Goal: Task Accomplishment & Management: Use online tool/utility

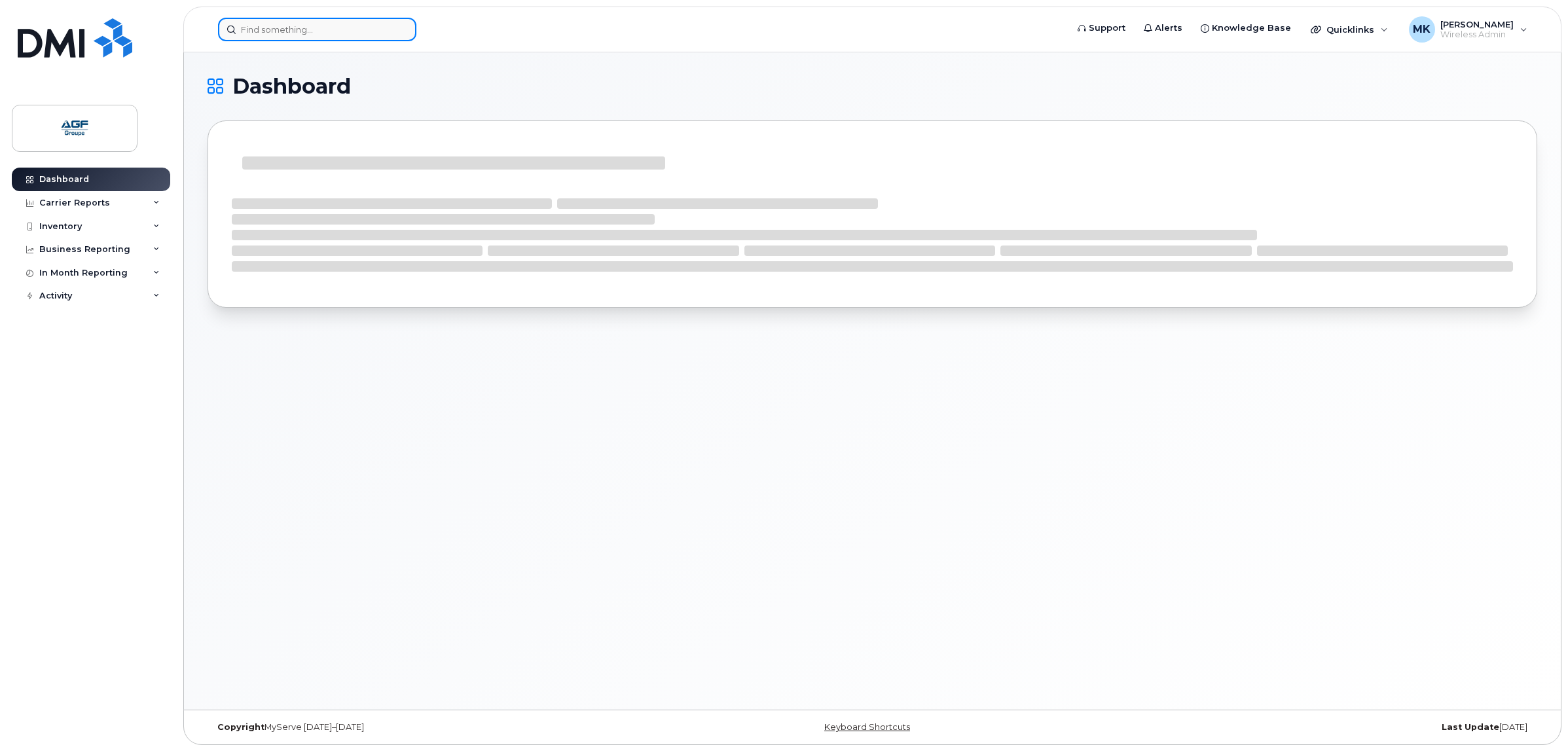
click at [344, 31] on input at bounding box center [317, 29] width 198 height 24
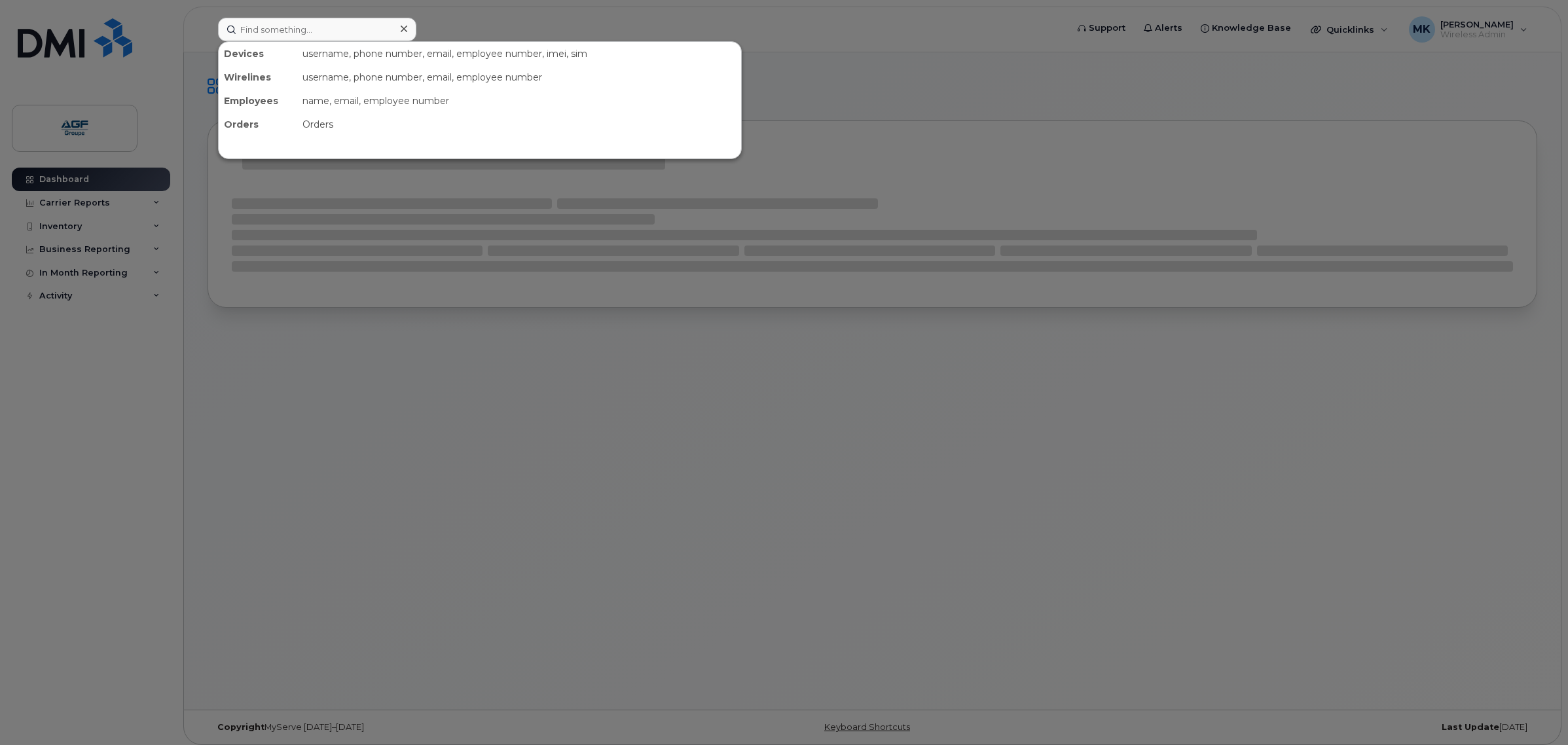
click at [531, 5] on div at bounding box center [784, 372] width 1568 height 745
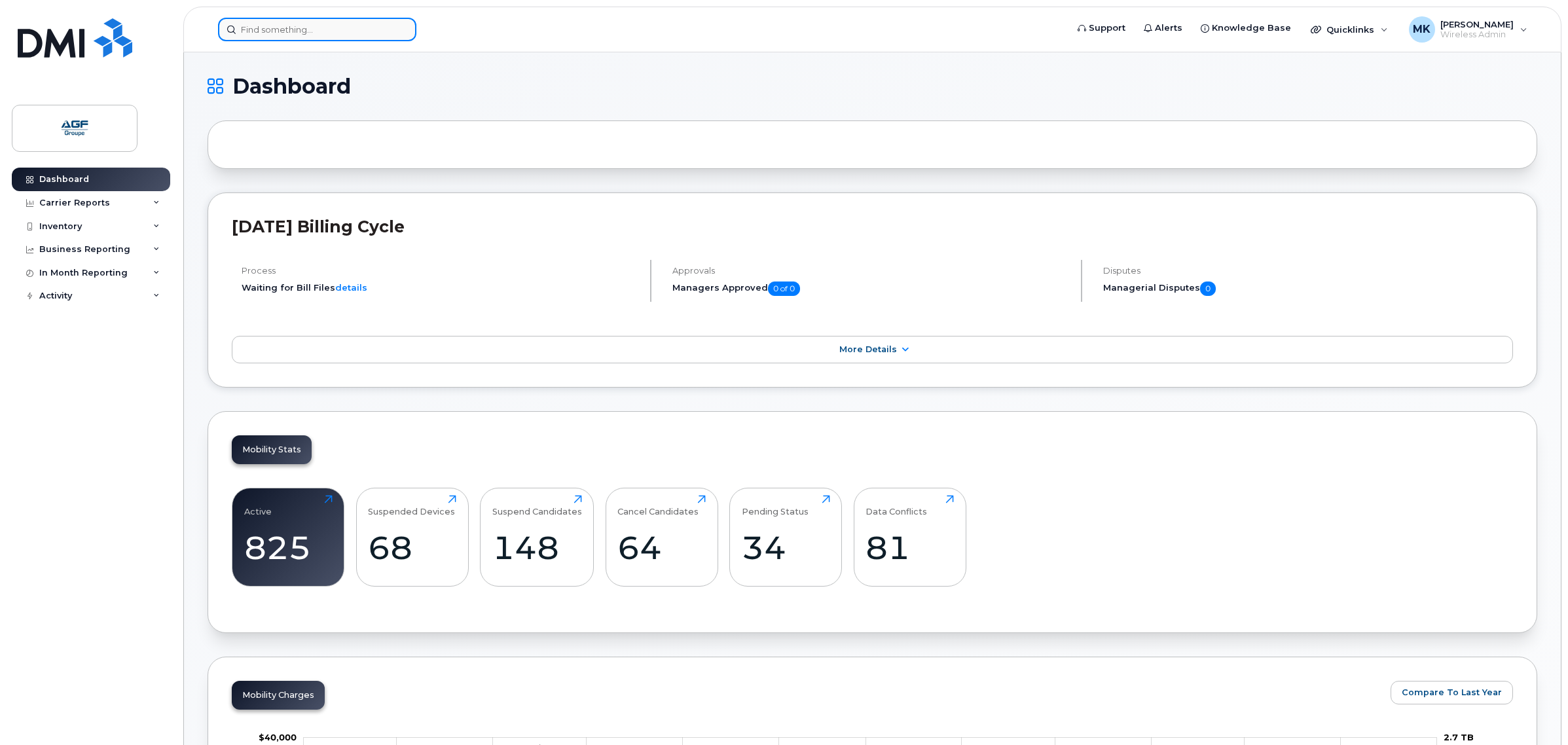
click at [336, 32] on input at bounding box center [317, 29] width 198 height 24
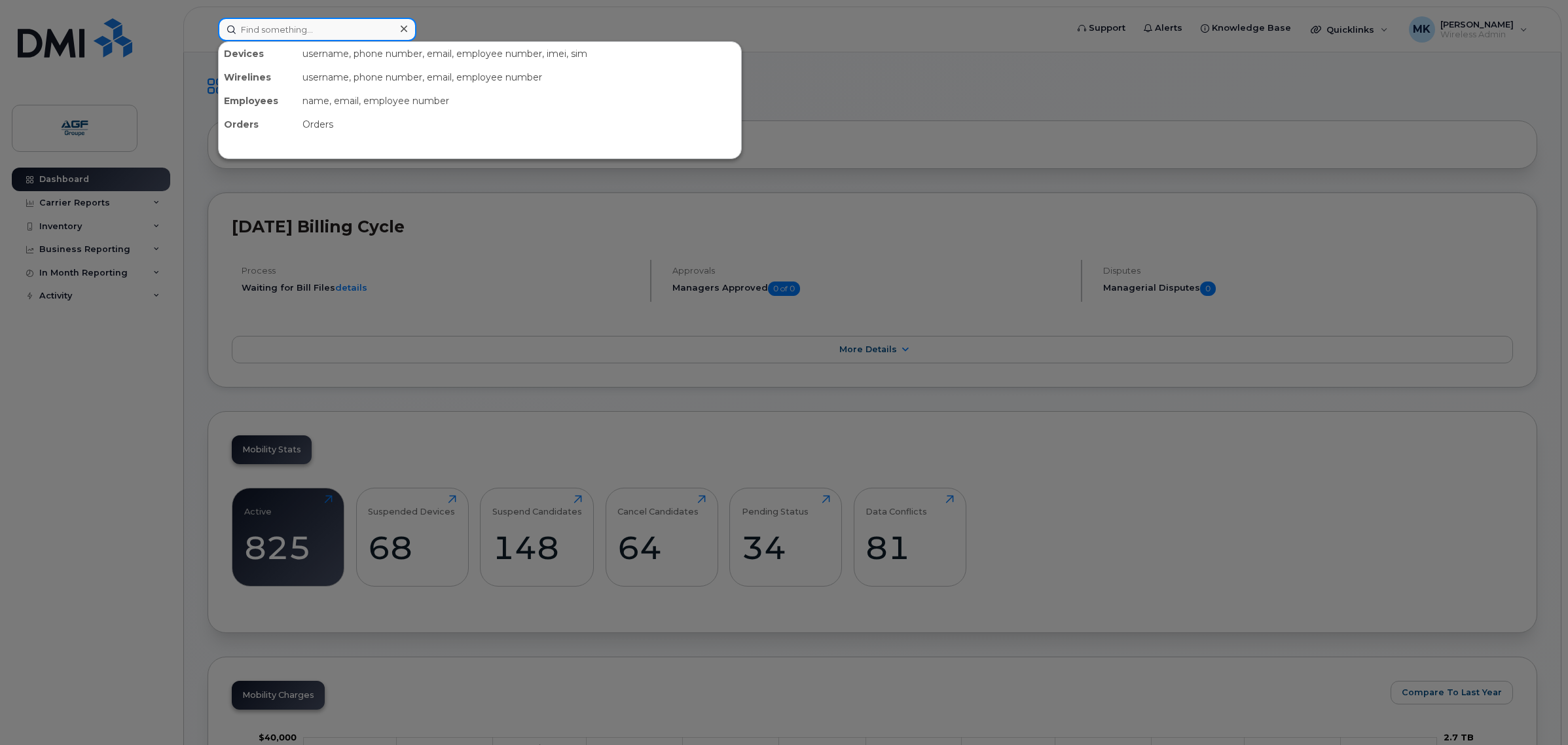
paste input "351388899229870"
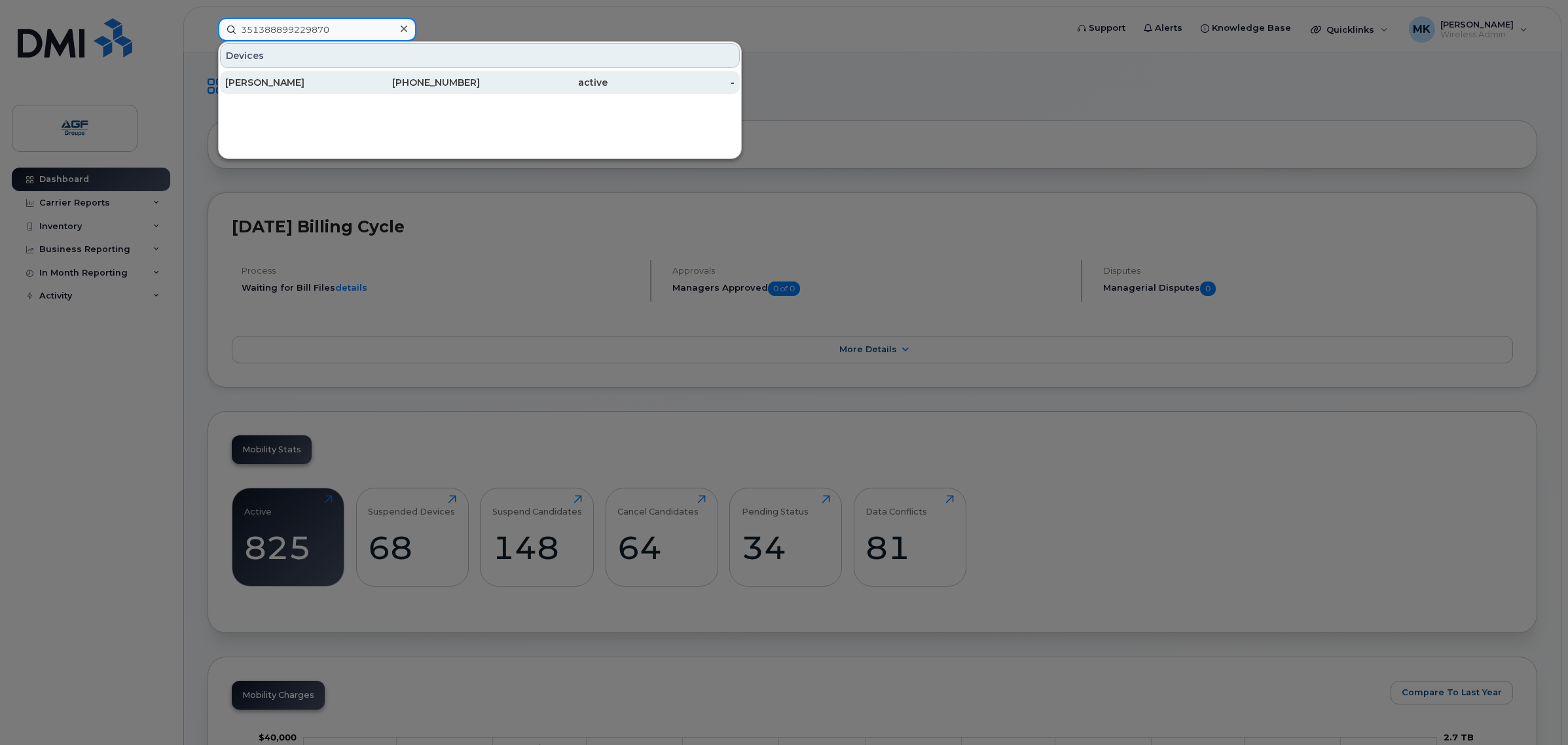
type input "351388899229870"
click at [367, 85] on div "[PHONE_NUMBER]" at bounding box center [416, 82] width 128 height 13
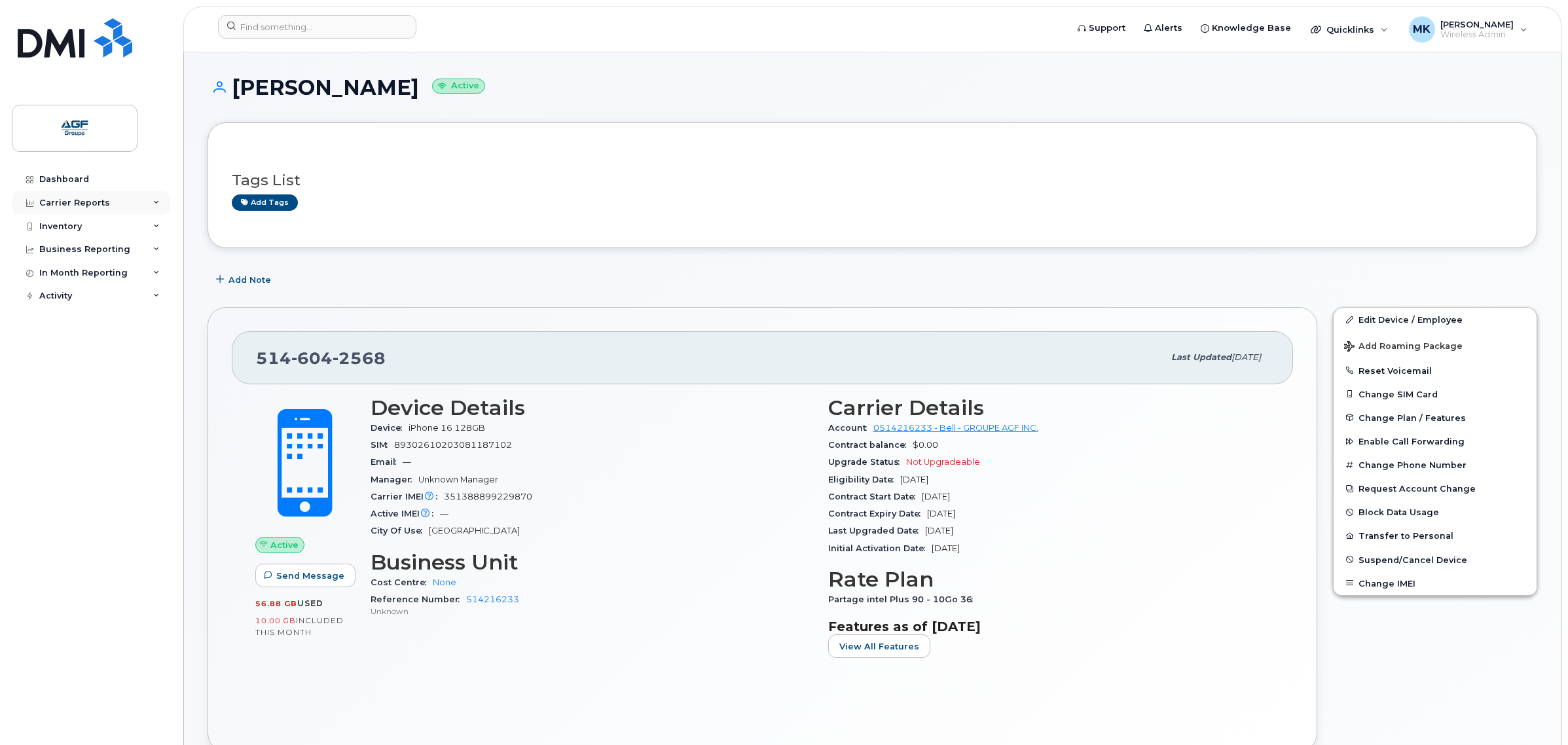
click at [126, 204] on div "Carrier Reports" at bounding box center [91, 202] width 158 height 24
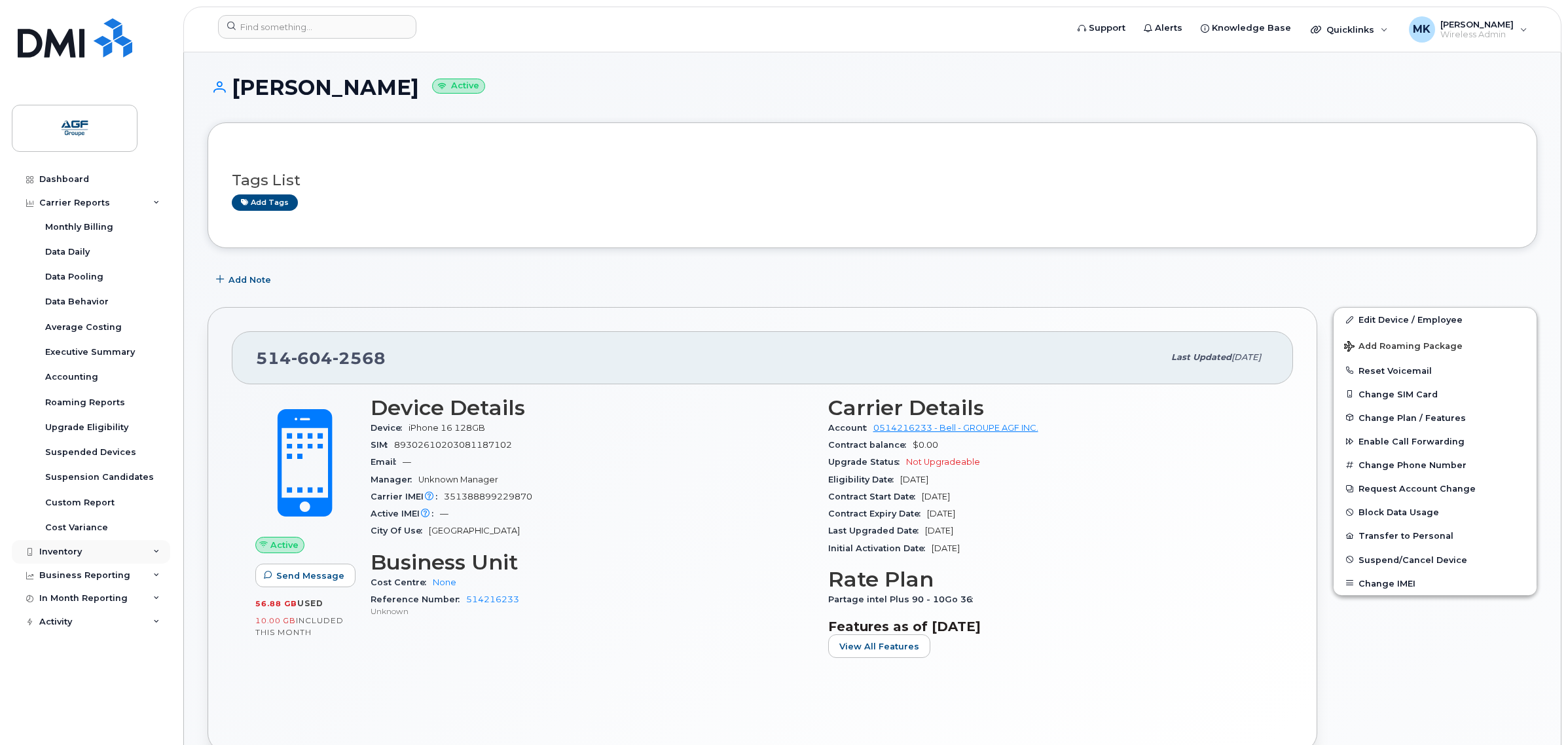
click at [126, 547] on div "Inventory" at bounding box center [91, 551] width 158 height 24
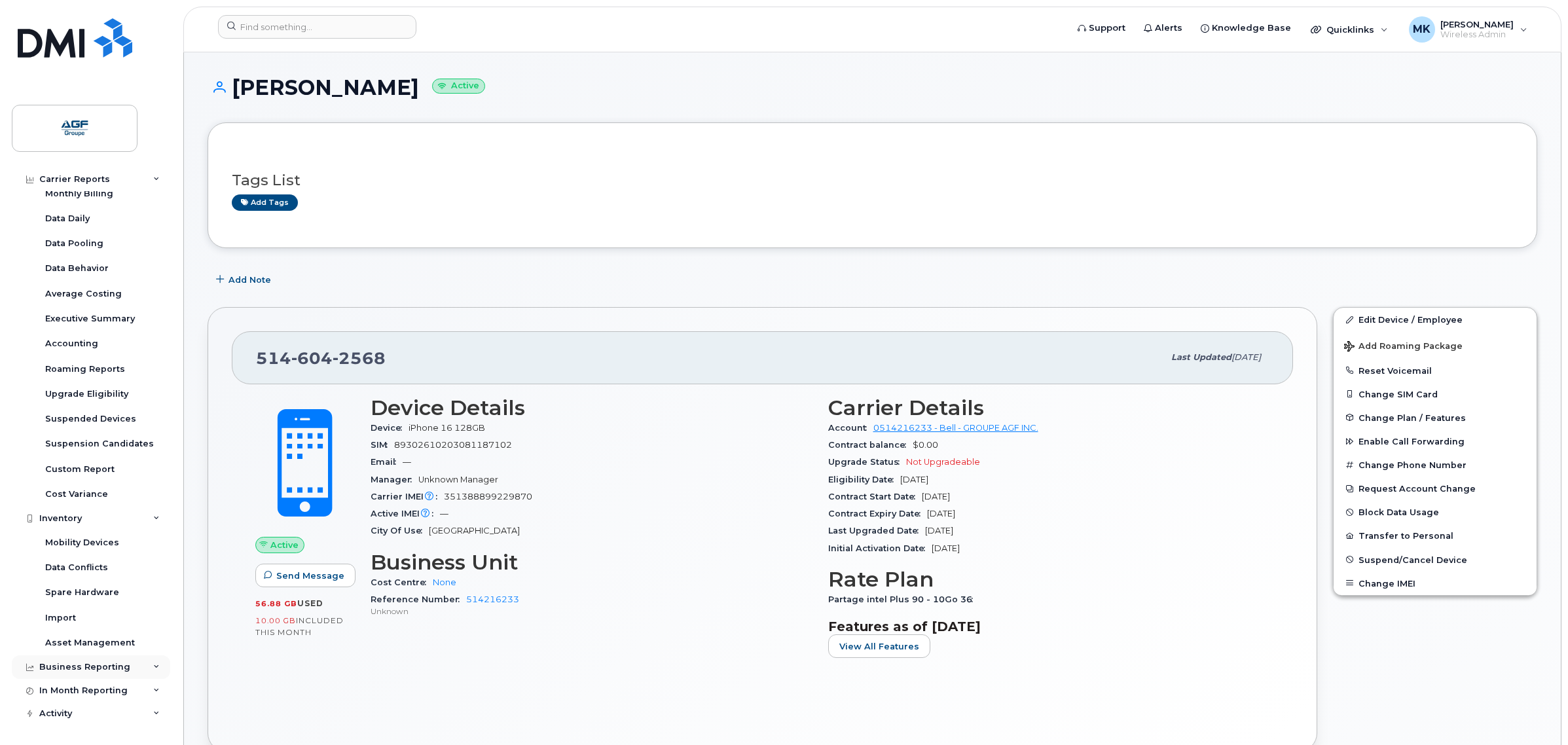
click at [114, 663] on div "Business Reporting" at bounding box center [84, 667] width 91 height 11
click at [135, 639] on div "Business Unit Reports" at bounding box center [96, 640] width 102 height 11
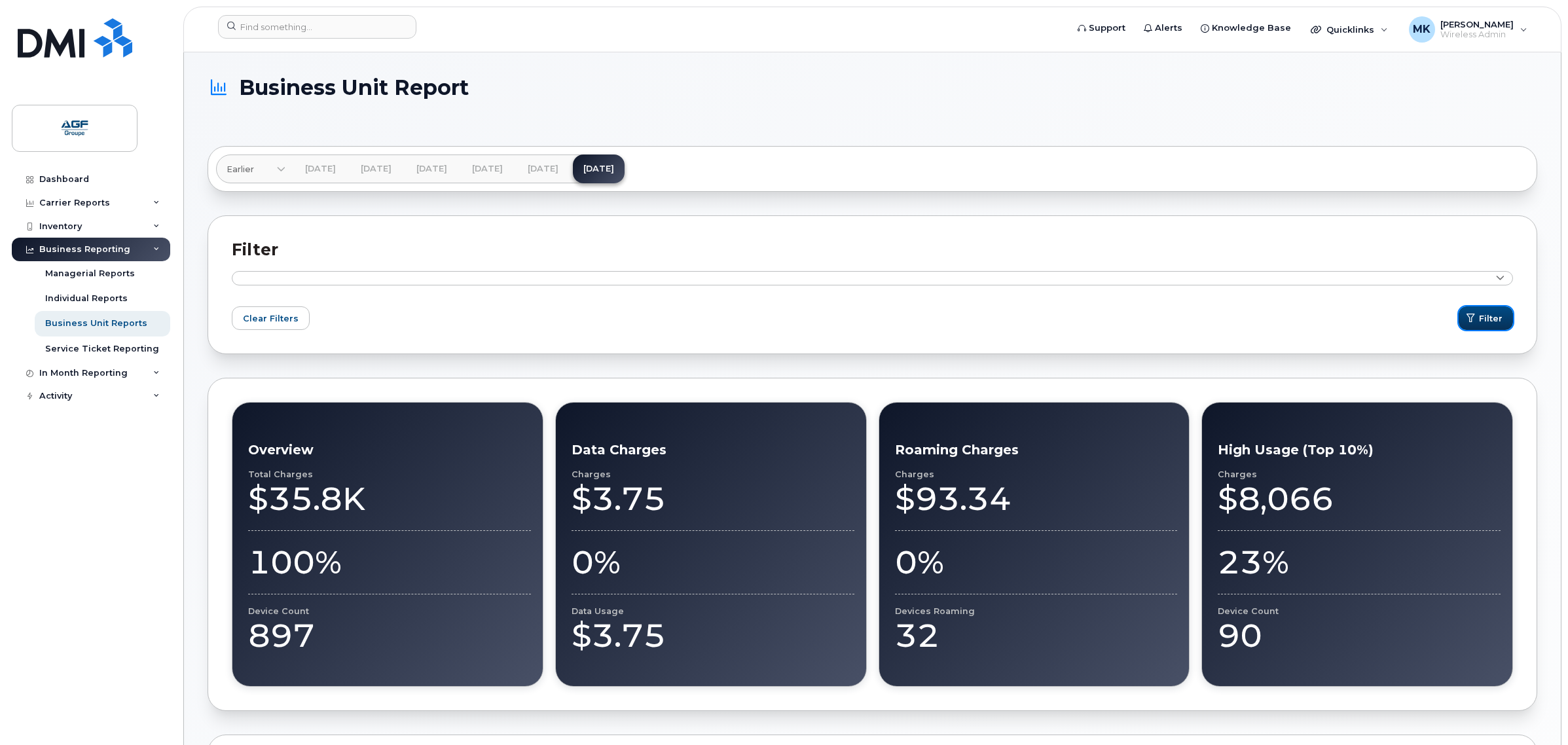
click at [1469, 313] on span "submit" at bounding box center [1470, 318] width 12 height 12
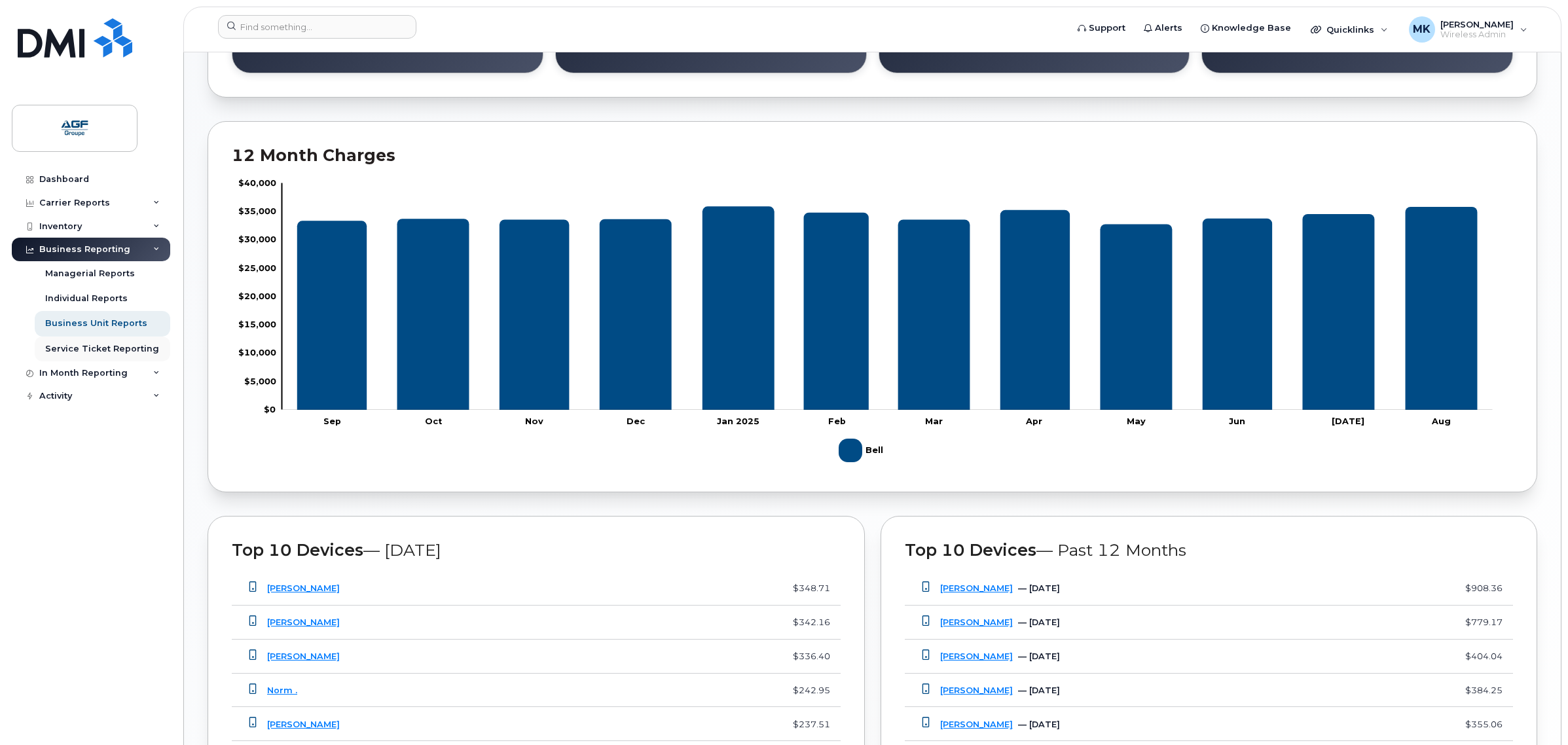
scroll to position [403, 0]
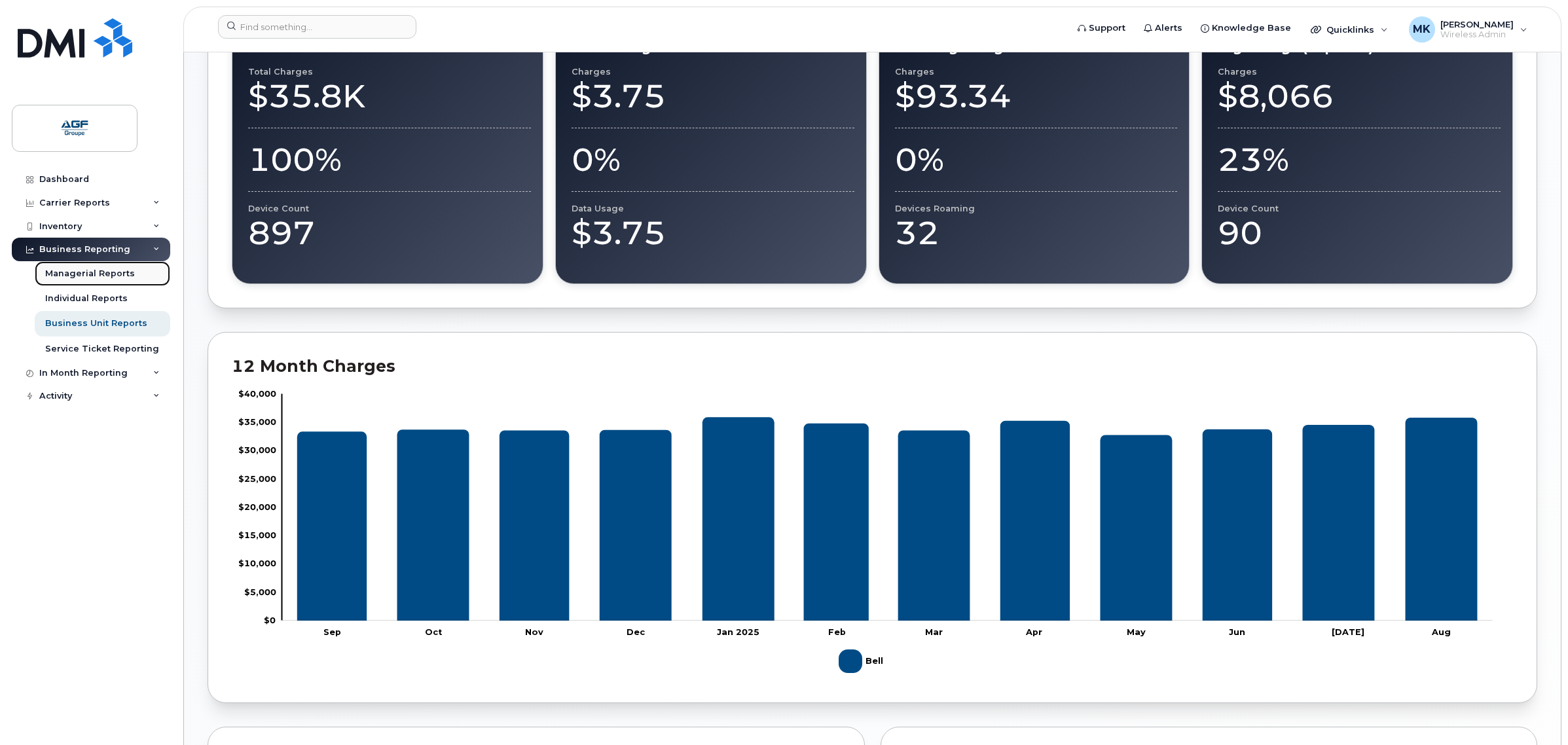
click at [114, 280] on div "Managerial Reports" at bounding box center [90, 273] width 90 height 11
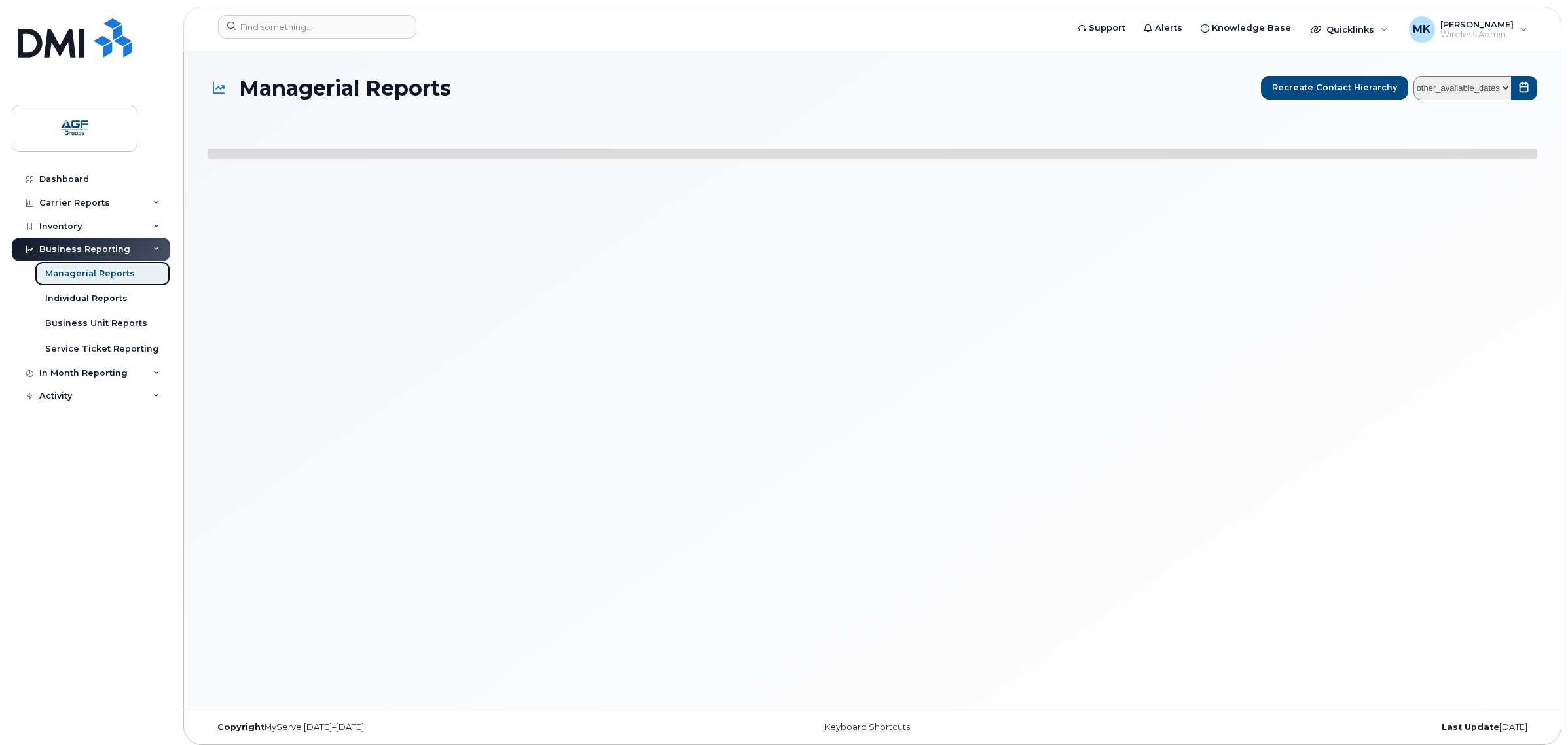
select select
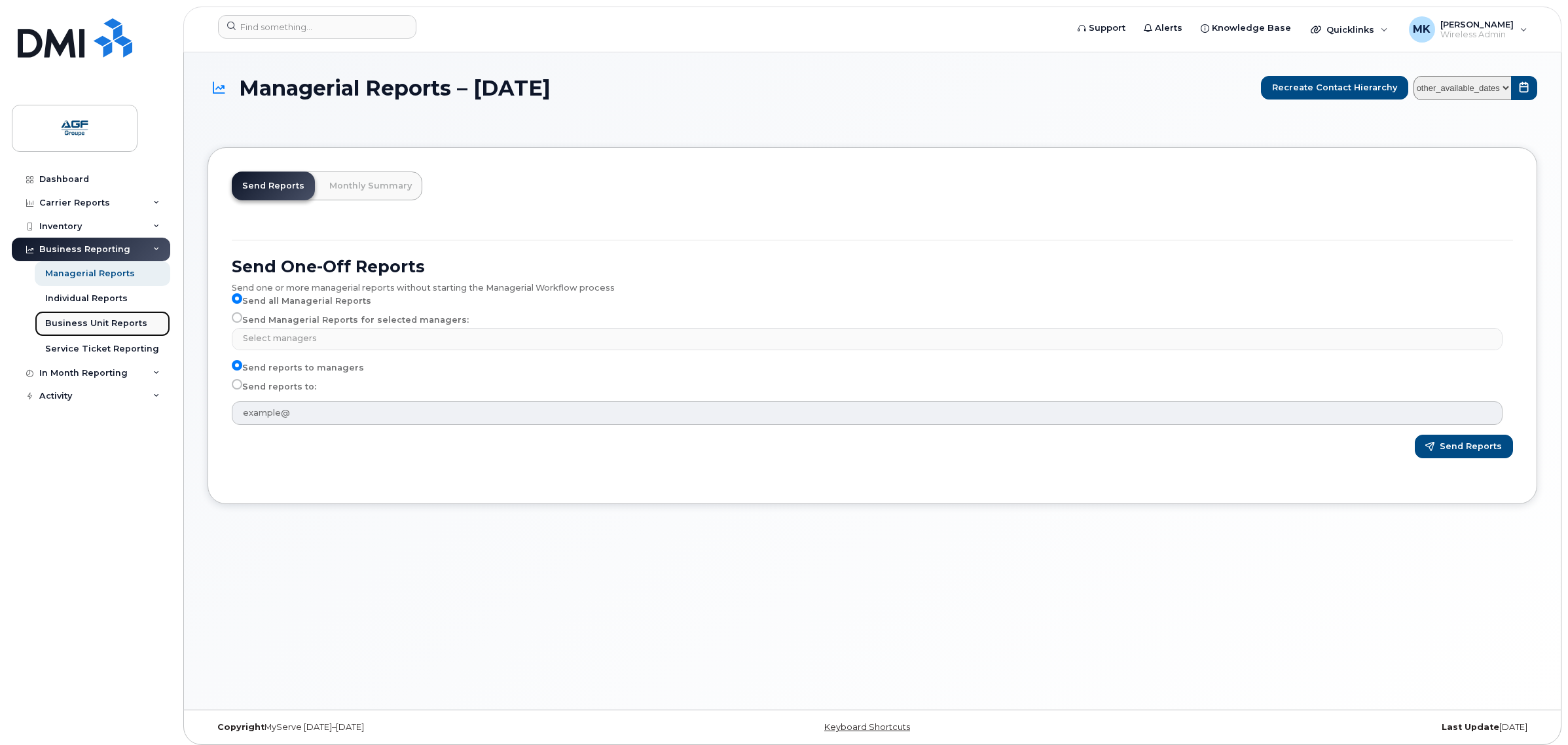
click at [132, 327] on div "Business Unit Reports" at bounding box center [96, 323] width 102 height 11
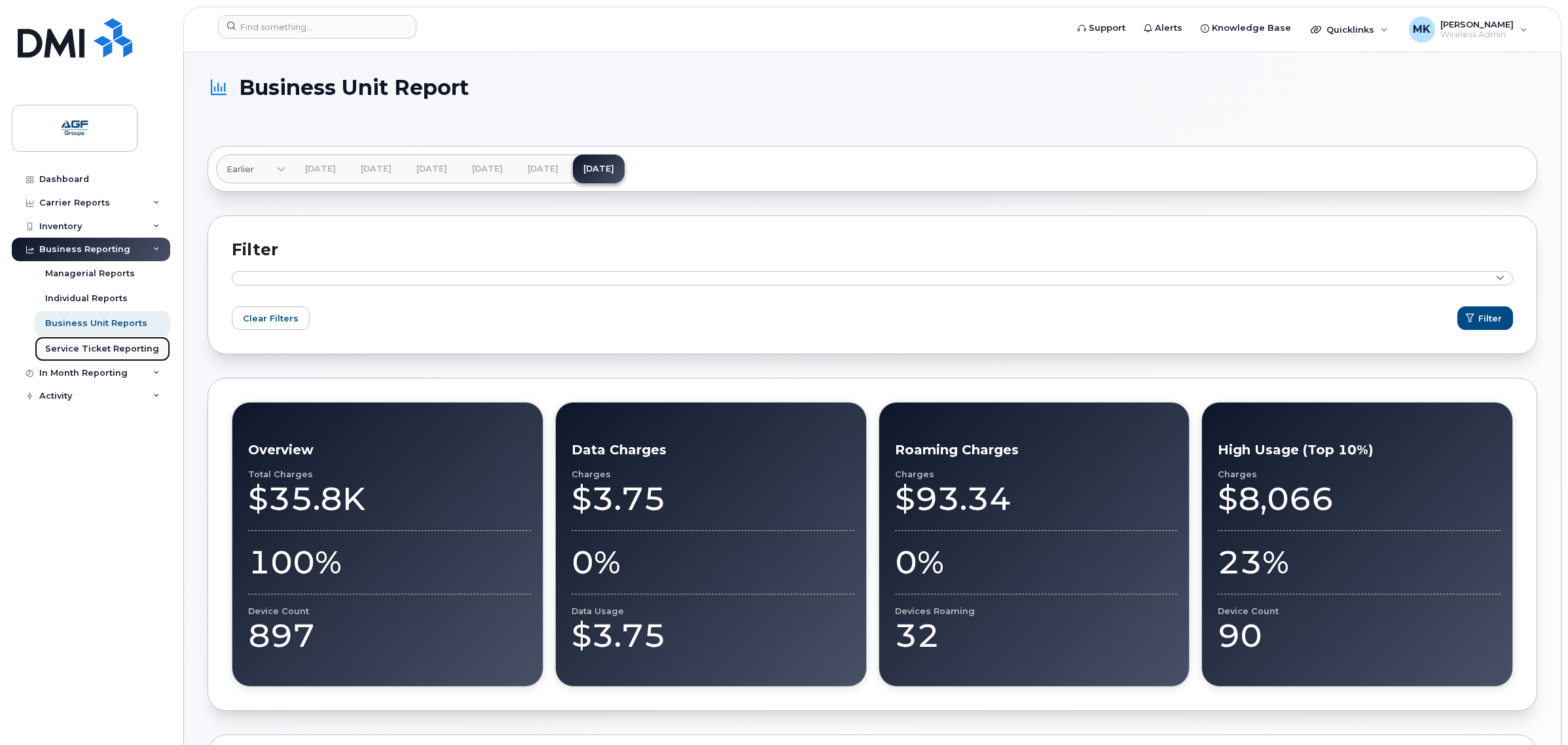
click at [128, 347] on div "Service Ticket Reporting" at bounding box center [101, 348] width 114 height 11
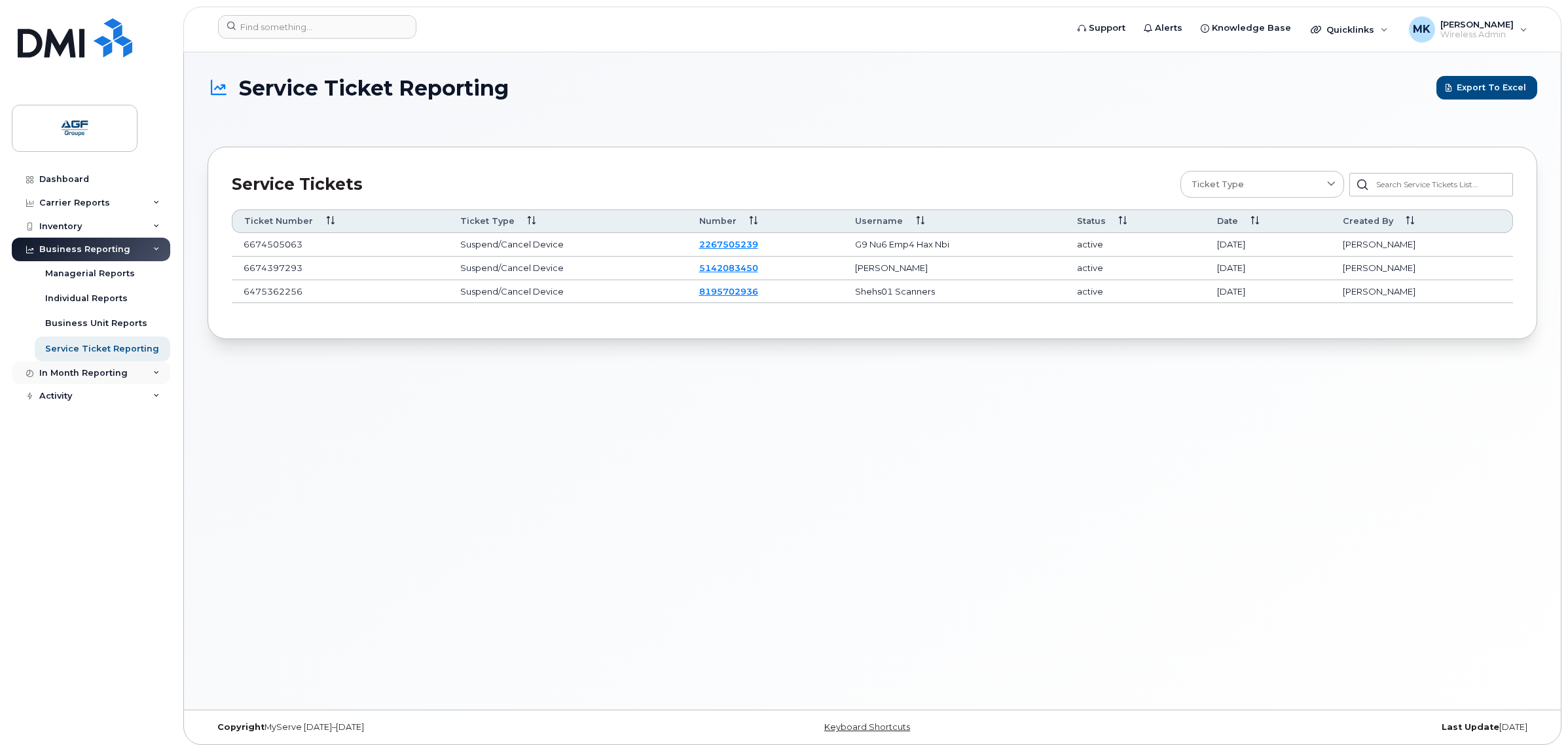
click at [103, 376] on div "In Month Reporting" at bounding box center [84, 373] width 88 height 11
click at [101, 474] on div "Activity" at bounding box center [91, 471] width 158 height 24
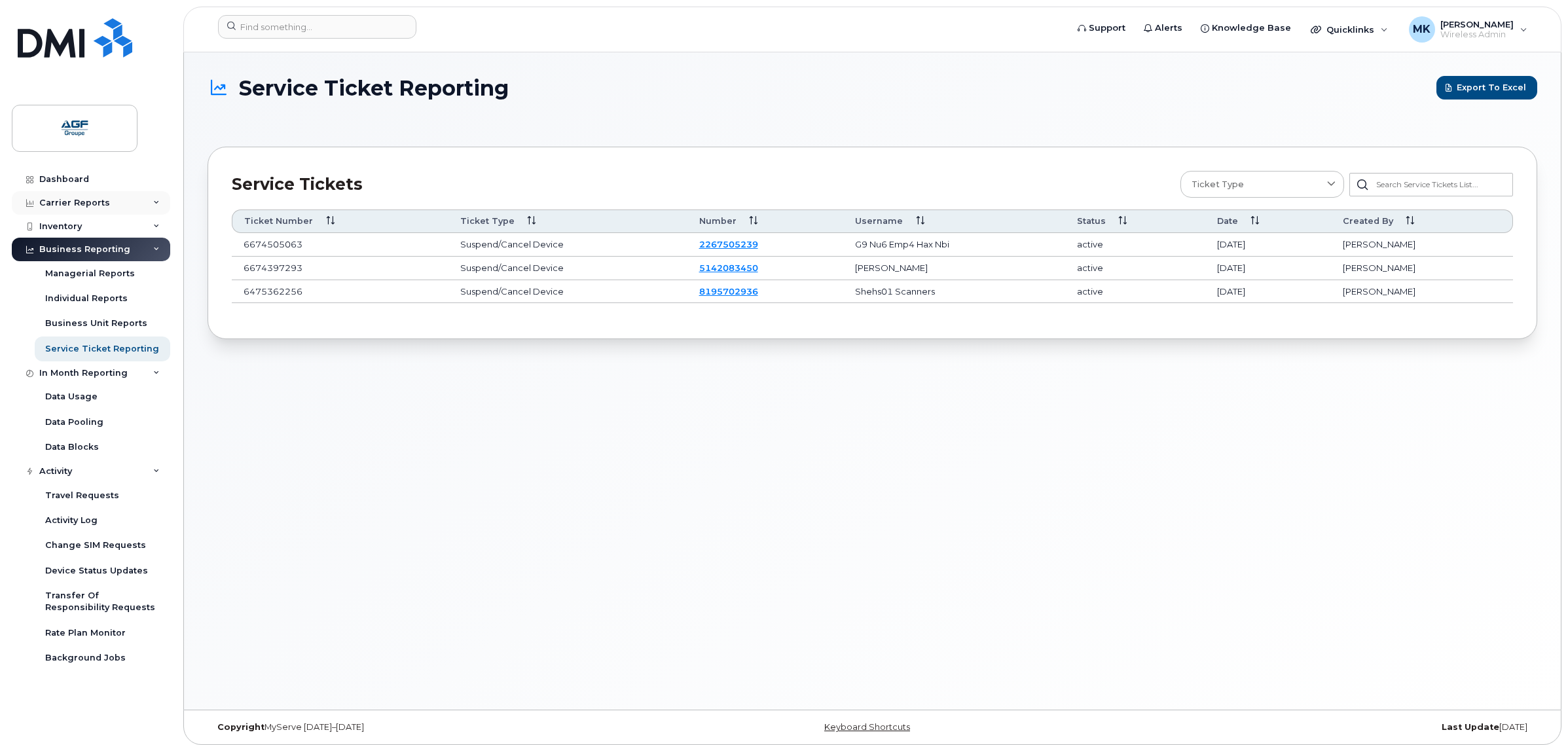
click at [96, 214] on div "Carrier Reports" at bounding box center [91, 202] width 158 height 24
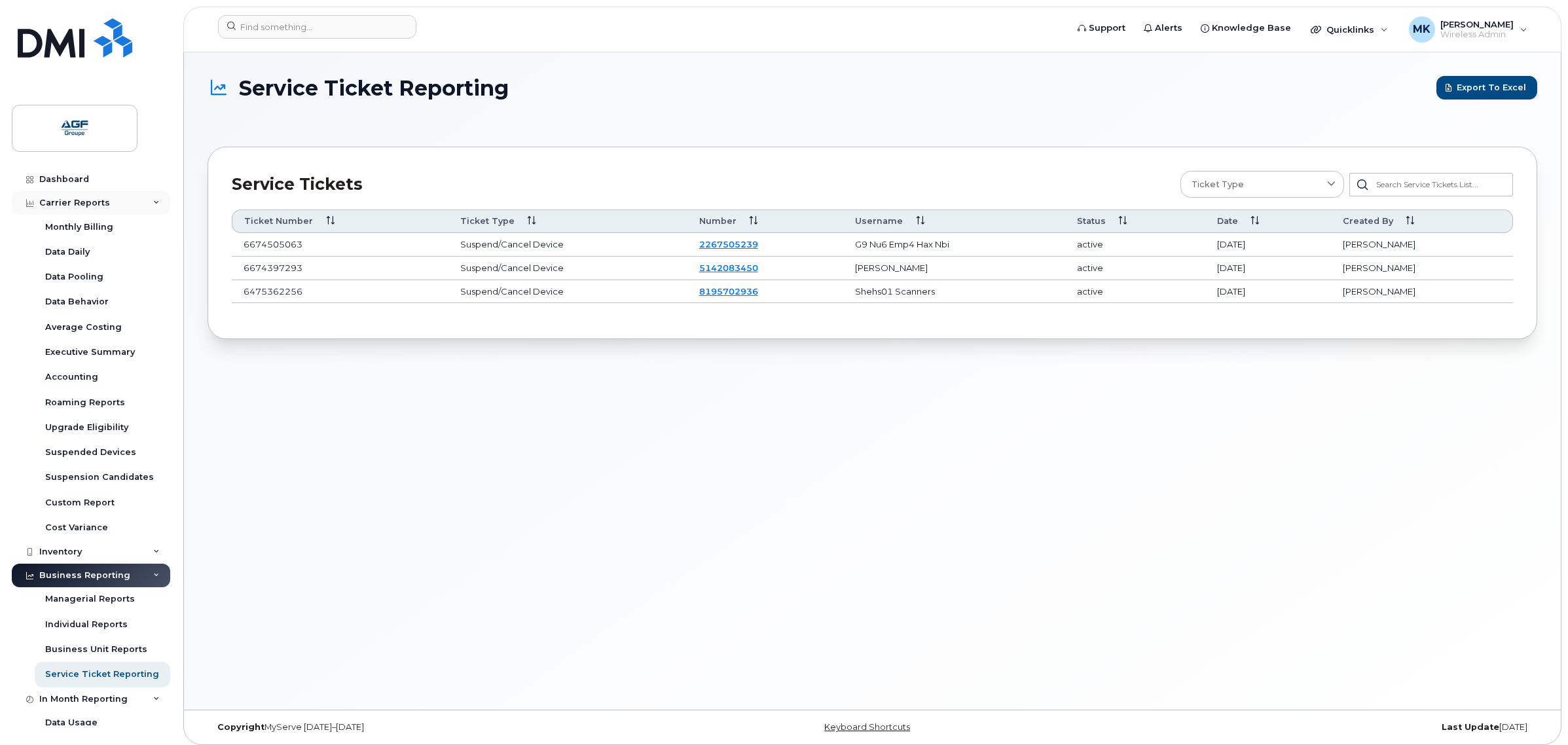
click at [99, 205] on div "Carrier Reports" at bounding box center [75, 203] width 70 height 11
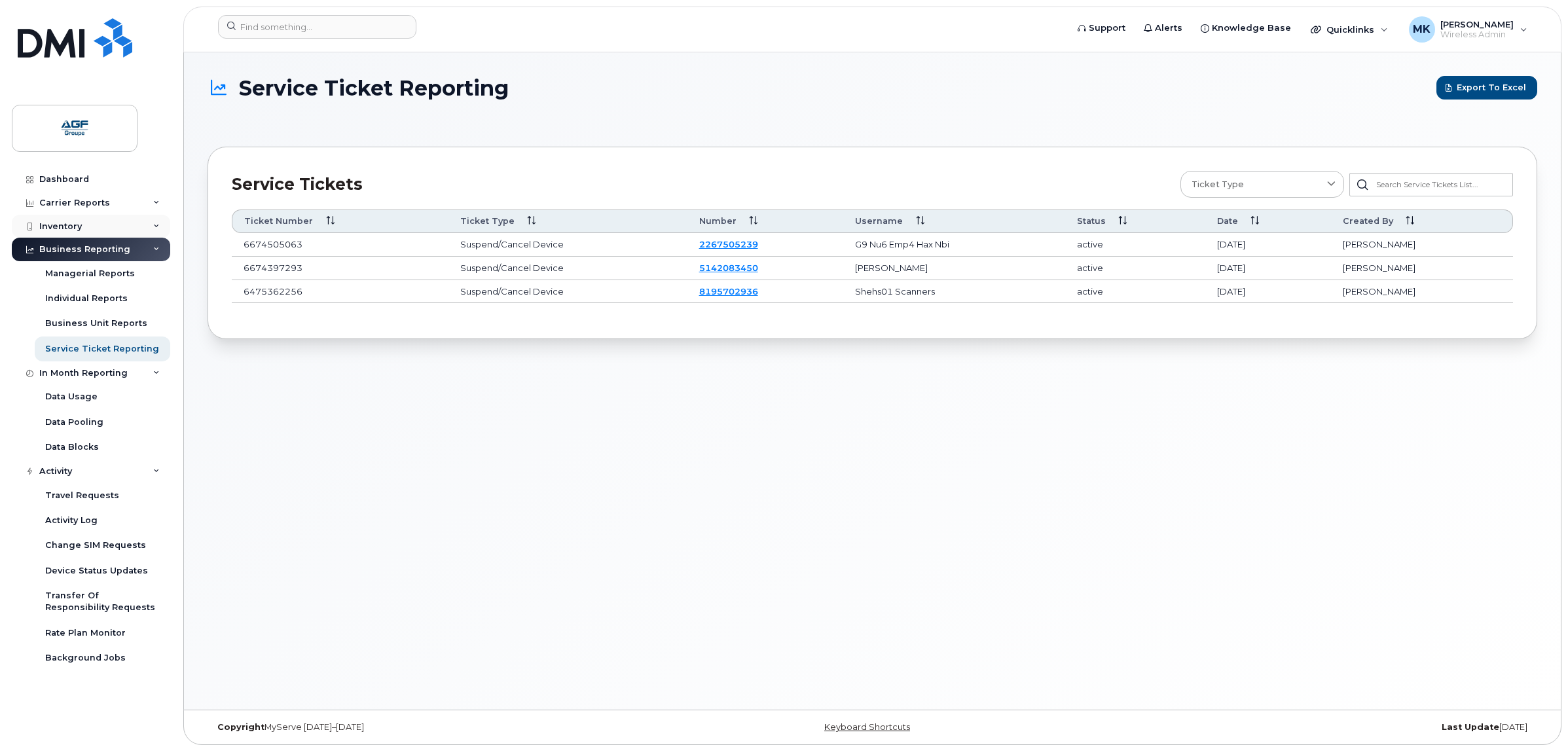
click at [100, 230] on div "Inventory" at bounding box center [91, 226] width 158 height 24
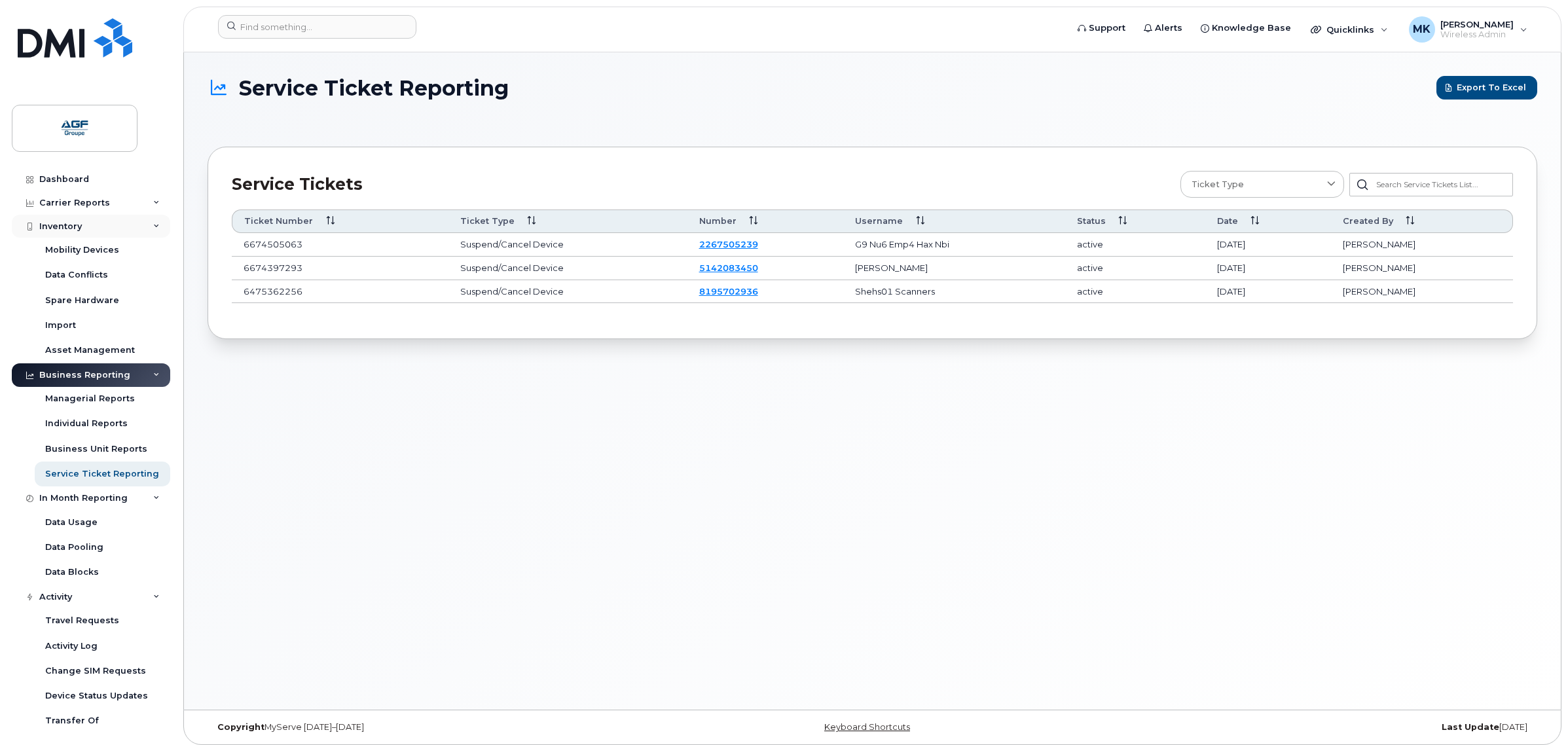
click at [100, 230] on div "Inventory" at bounding box center [91, 226] width 158 height 24
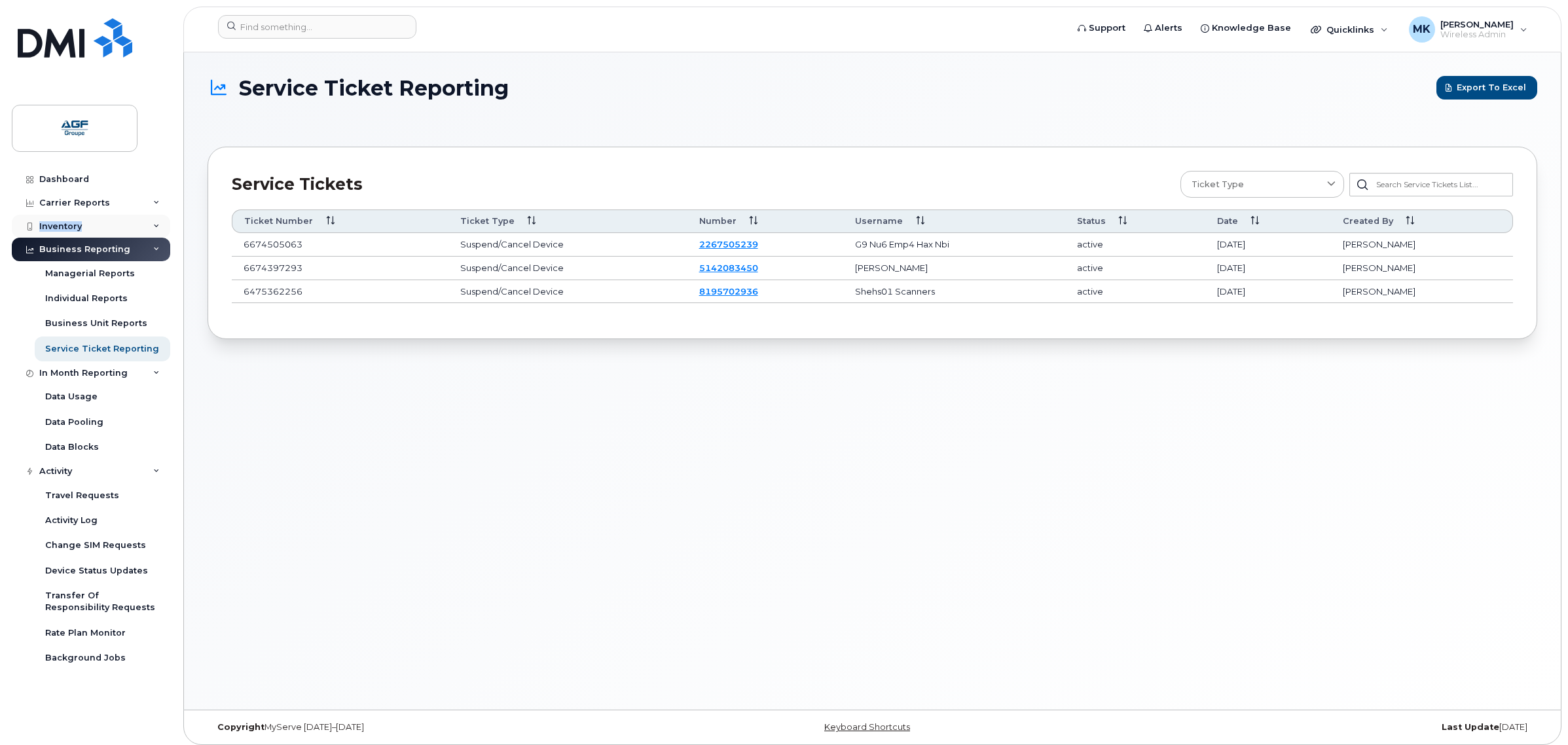
click at [100, 230] on div "Inventory" at bounding box center [91, 226] width 158 height 24
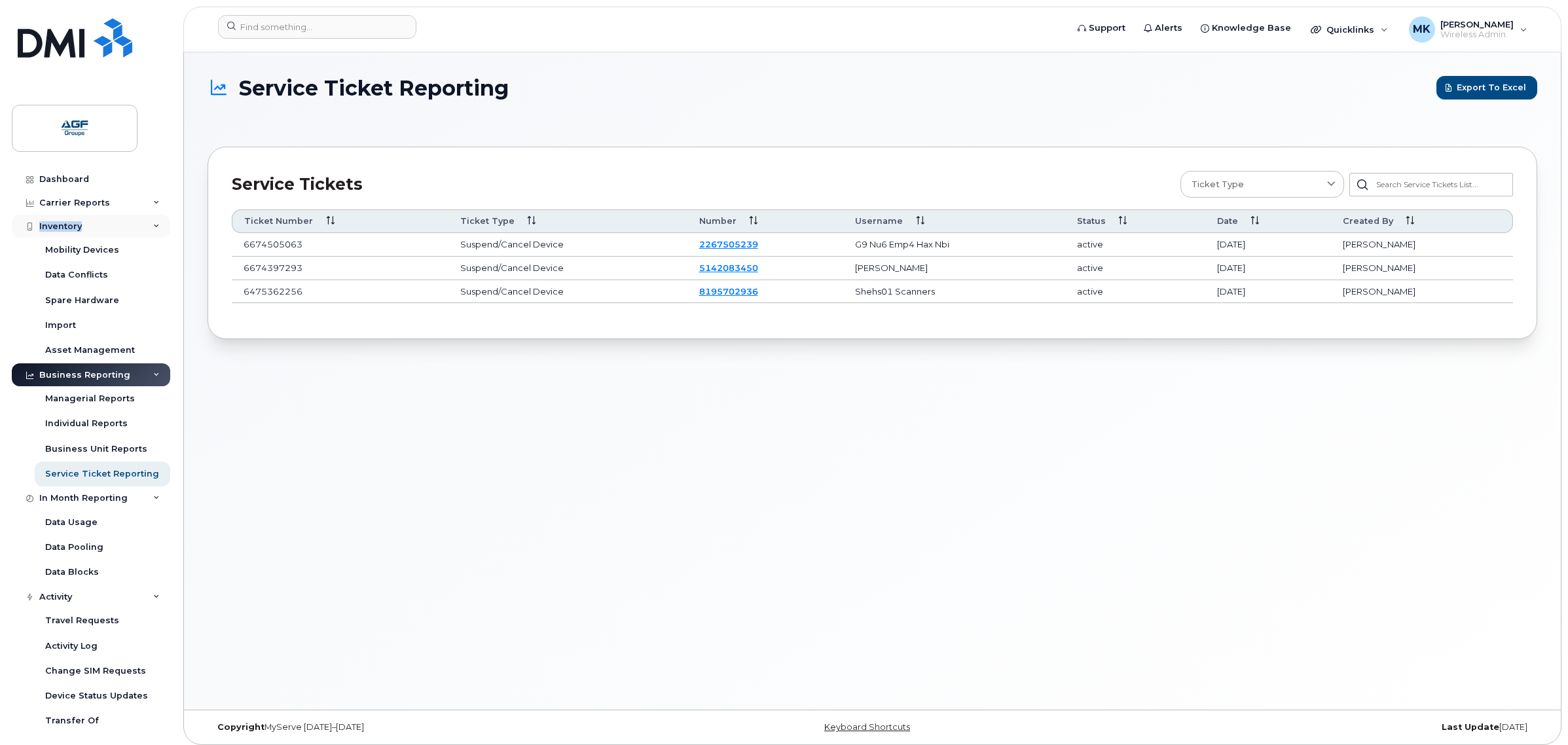
click at [108, 227] on div "Inventory" at bounding box center [91, 226] width 158 height 24
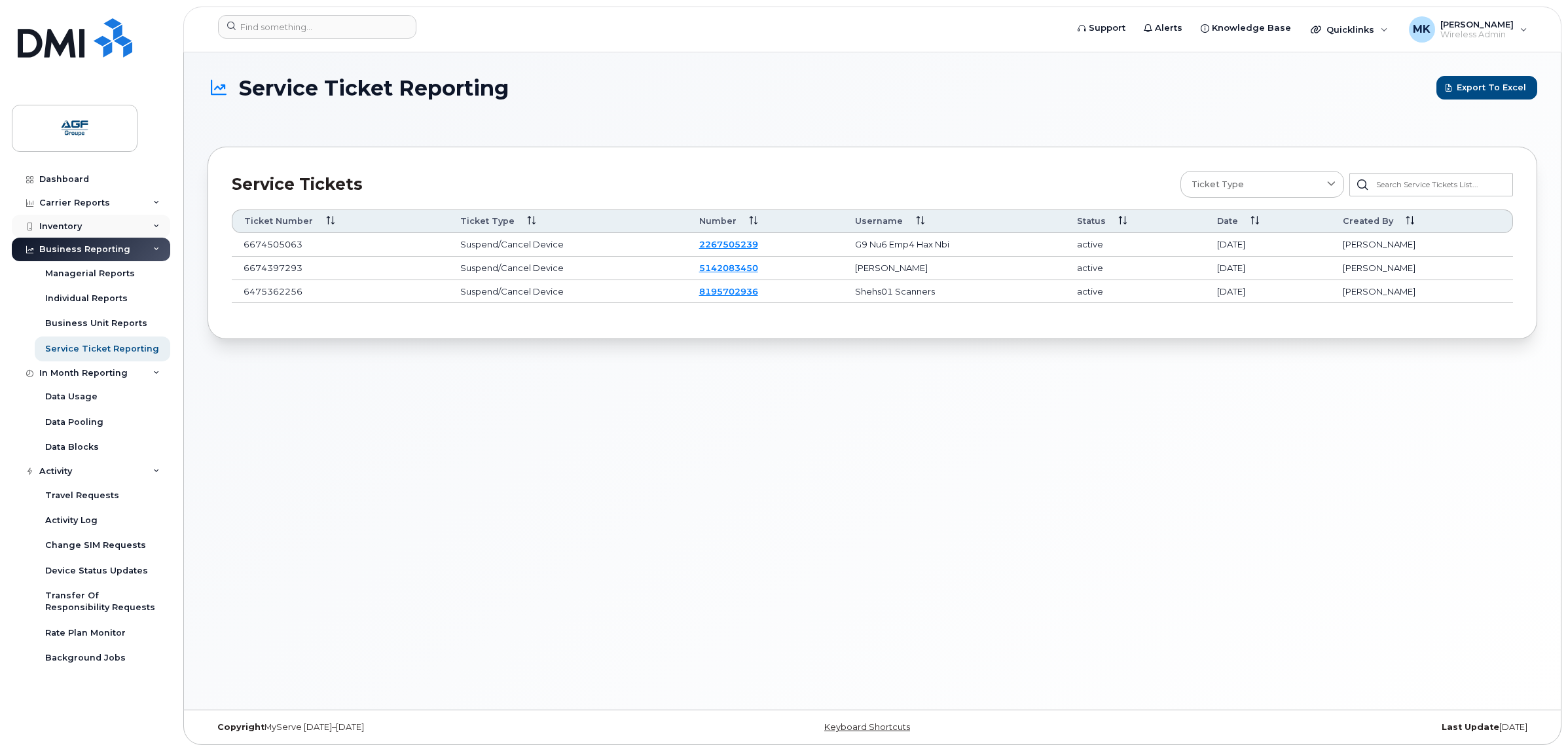
click at [108, 227] on div "Inventory" at bounding box center [91, 226] width 158 height 24
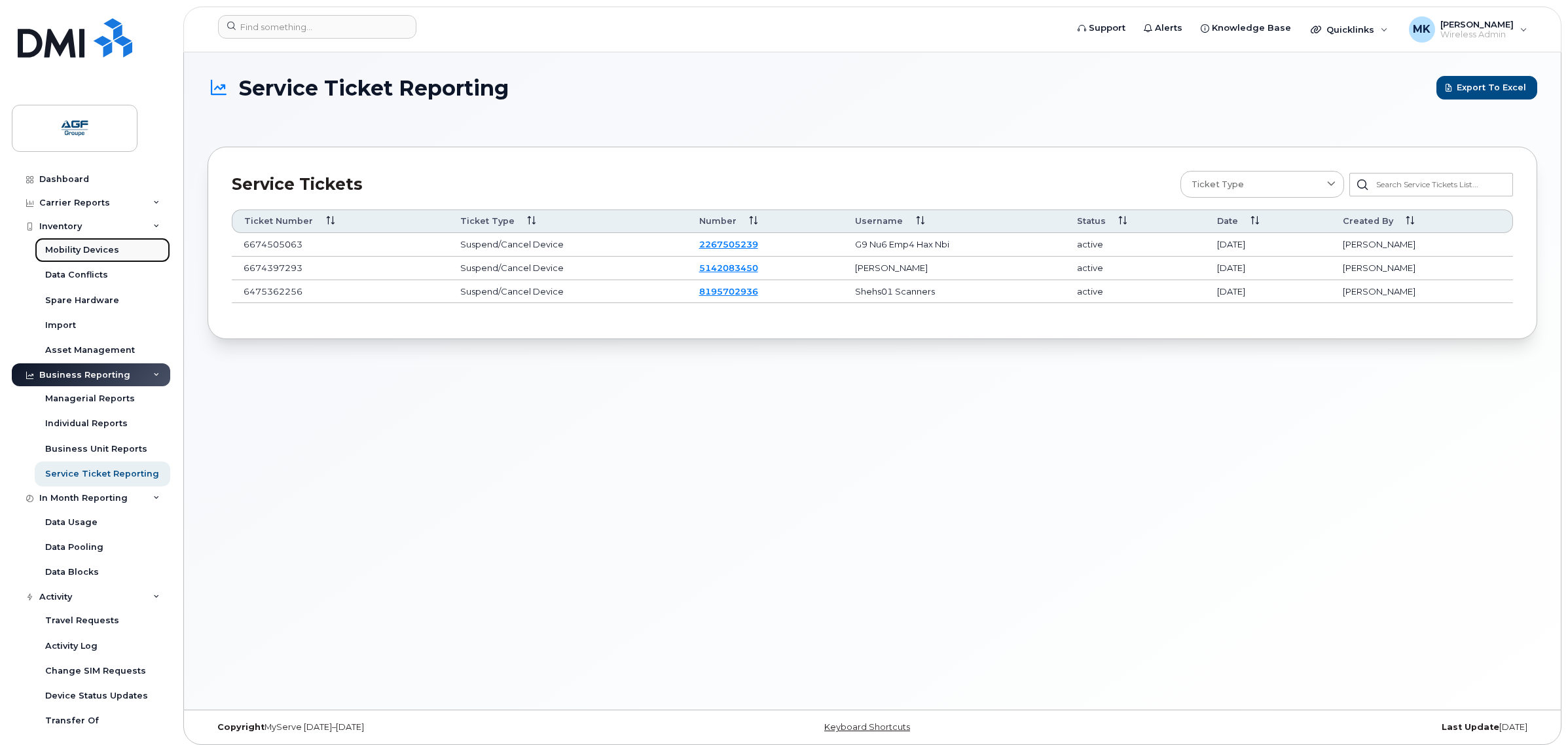
drag, startPoint x: 127, startPoint y: 247, endPoint x: 132, endPoint y: 252, distance: 7.1
click at [127, 247] on link "Mobility Devices" at bounding box center [102, 250] width 136 height 25
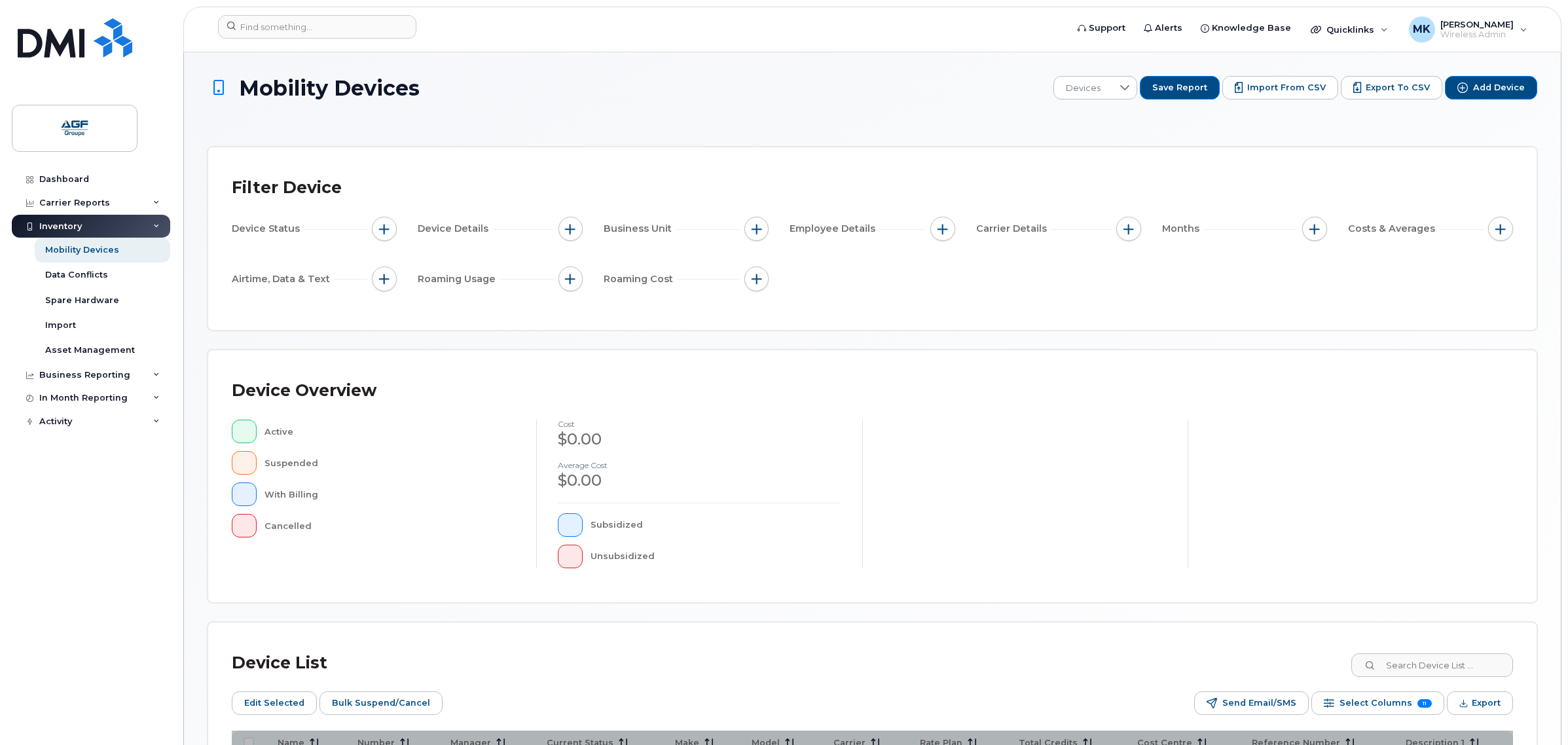
click at [1215, 142] on div "Mobility Devices Devices Save Report Import from CSV Export to CSV Add Device F…" at bounding box center [872, 466] width 1330 height 782
click at [1133, 95] on div at bounding box center [1125, 87] width 25 height 22
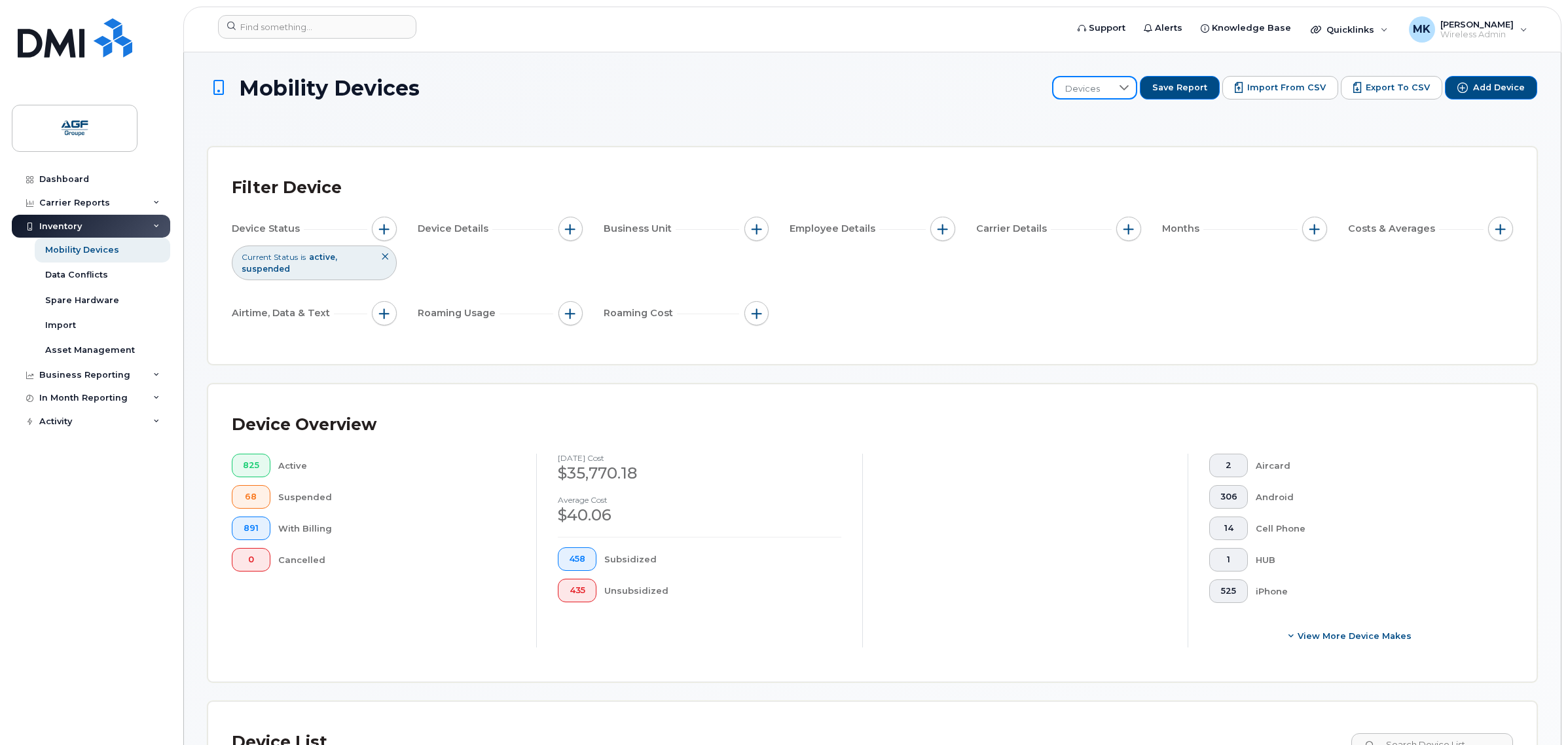
click at [387, 254] on icon at bounding box center [385, 256] width 8 height 8
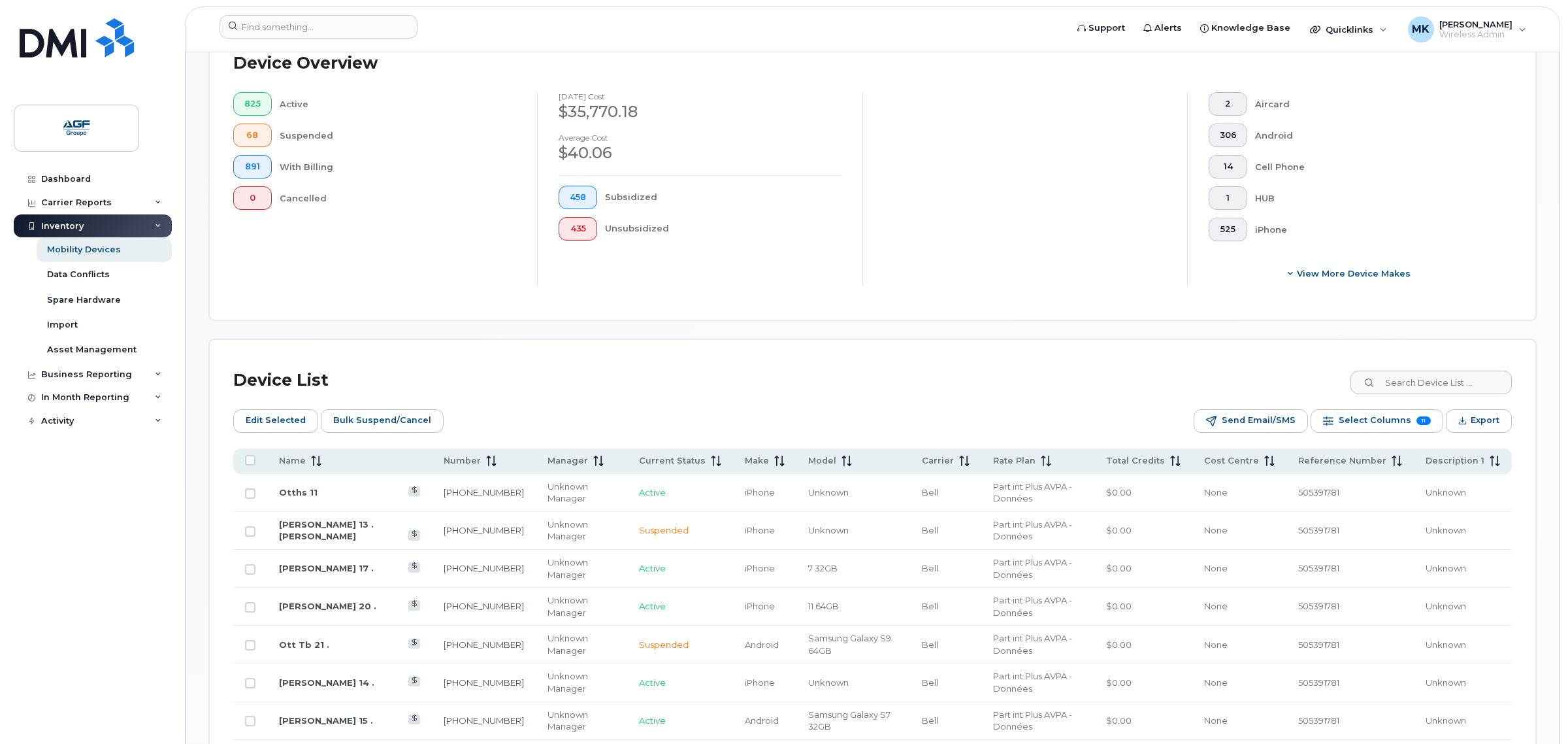
scroll to position [572, 0]
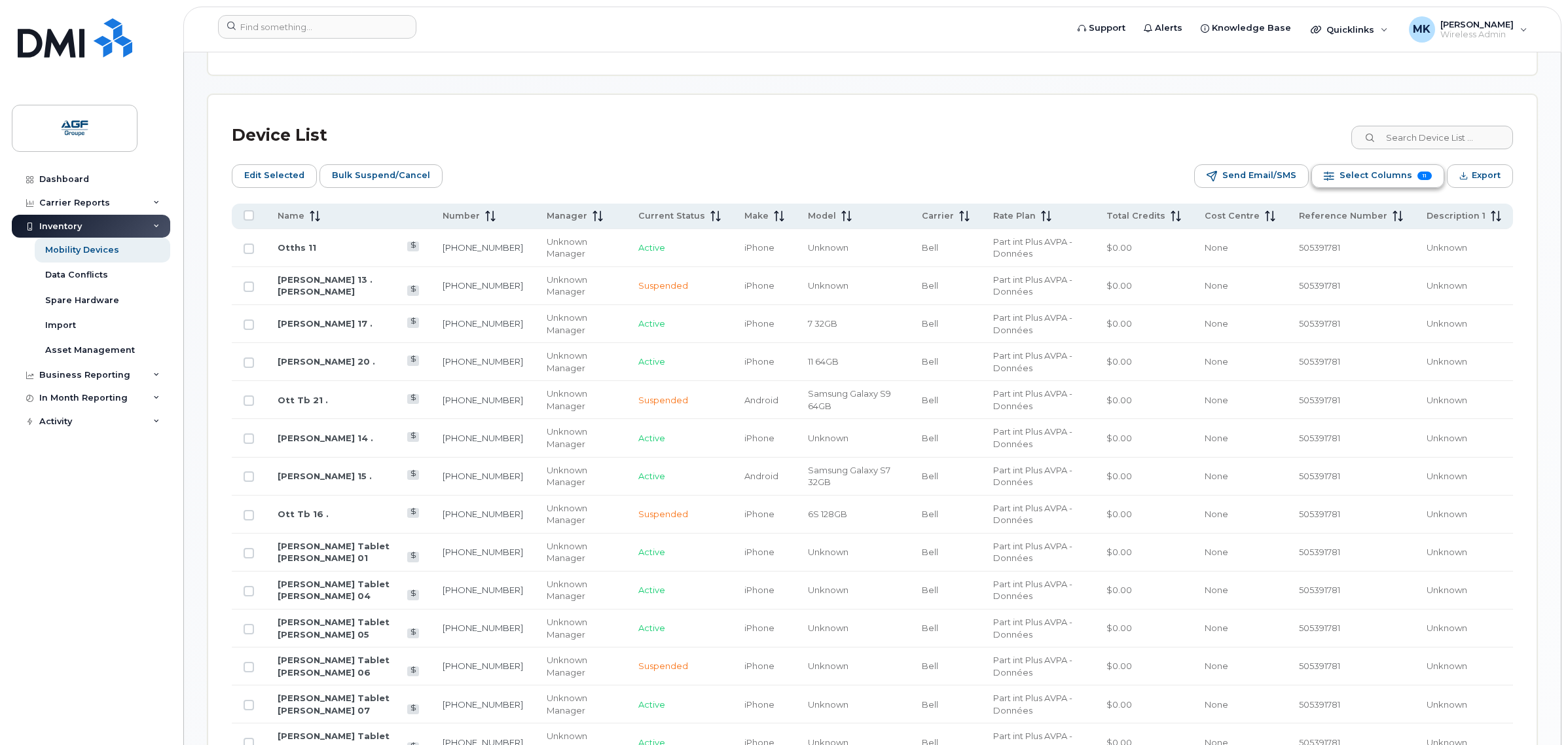
click at [1392, 185] on span "Select Columns" at bounding box center [1375, 175] width 73 height 19
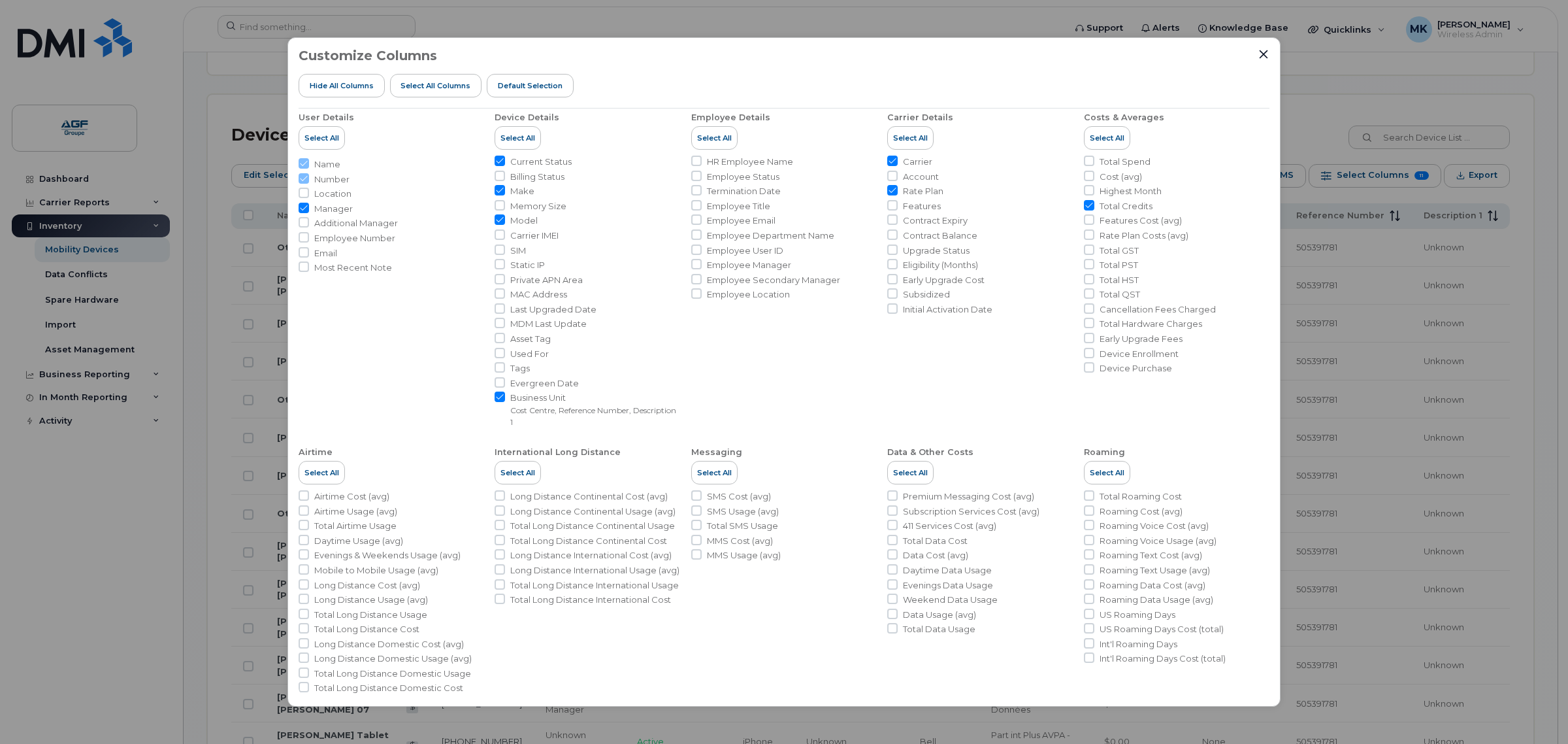
scroll to position [0, 0]
click at [534, 240] on span "Carrier IMEI" at bounding box center [534, 242] width 48 height 12
click at [505, 240] on input "Carrier IMEI" at bounding box center [500, 242] width 11 height 11
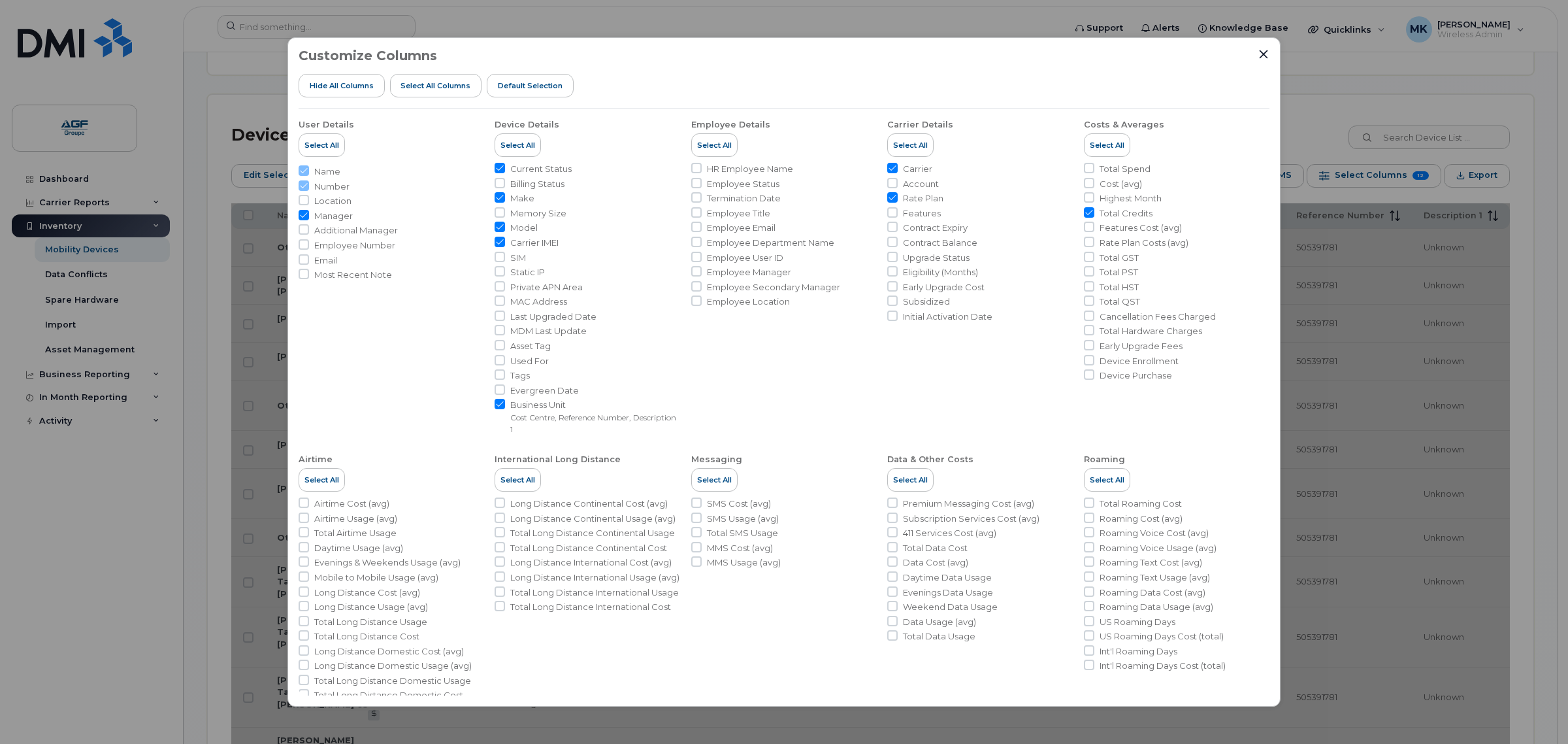
click at [552, 239] on span "Carrier IMEI" at bounding box center [534, 242] width 48 height 12
click at [505, 239] on input "Carrier IMEI" at bounding box center [500, 242] width 11 height 11
checkbox input "false"
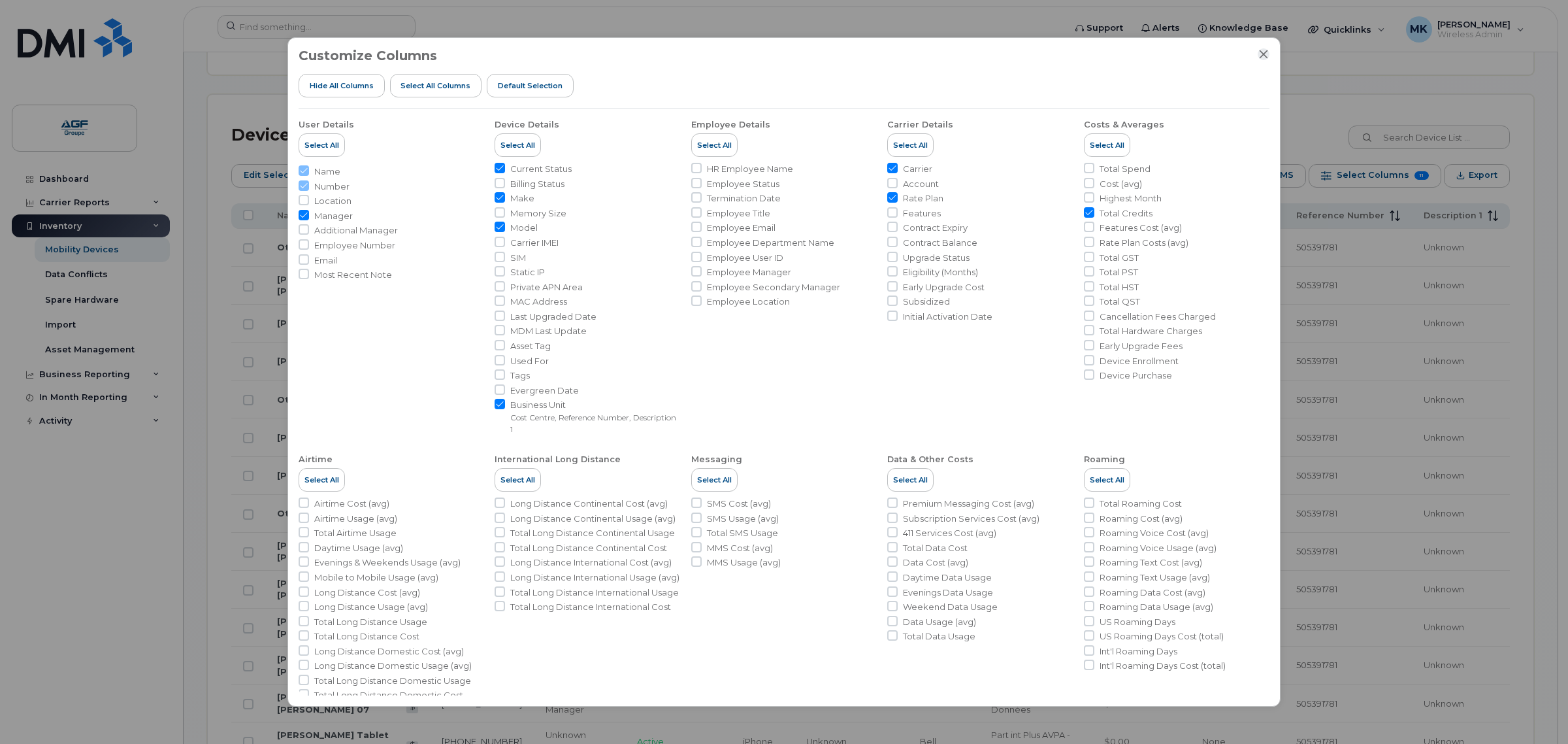
click at [1259, 53] on icon "Close" at bounding box center [1263, 54] width 11 height 11
